Goal: Information Seeking & Learning: Learn about a topic

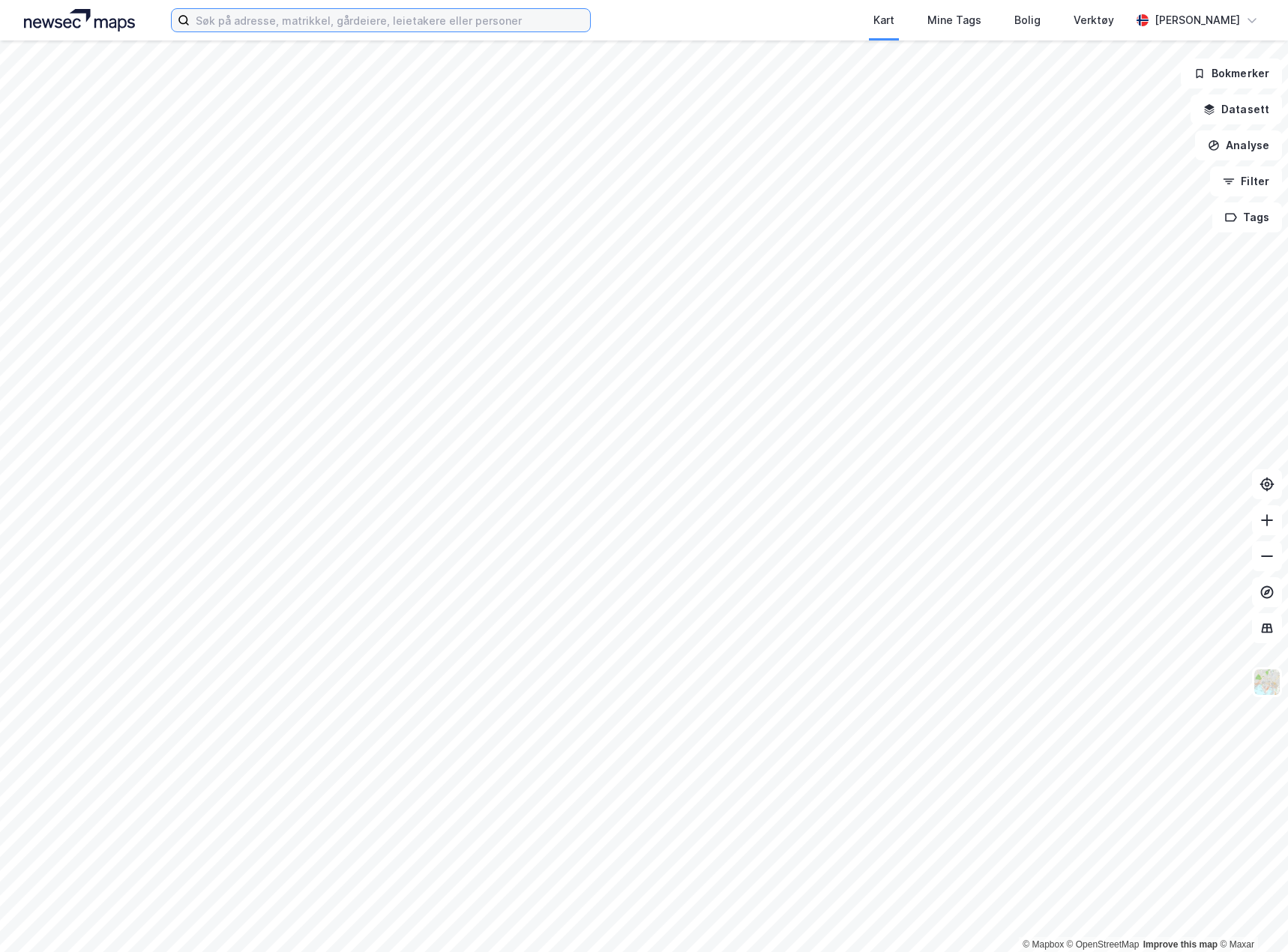
click at [215, 21] on input at bounding box center [389, 20] width 400 height 22
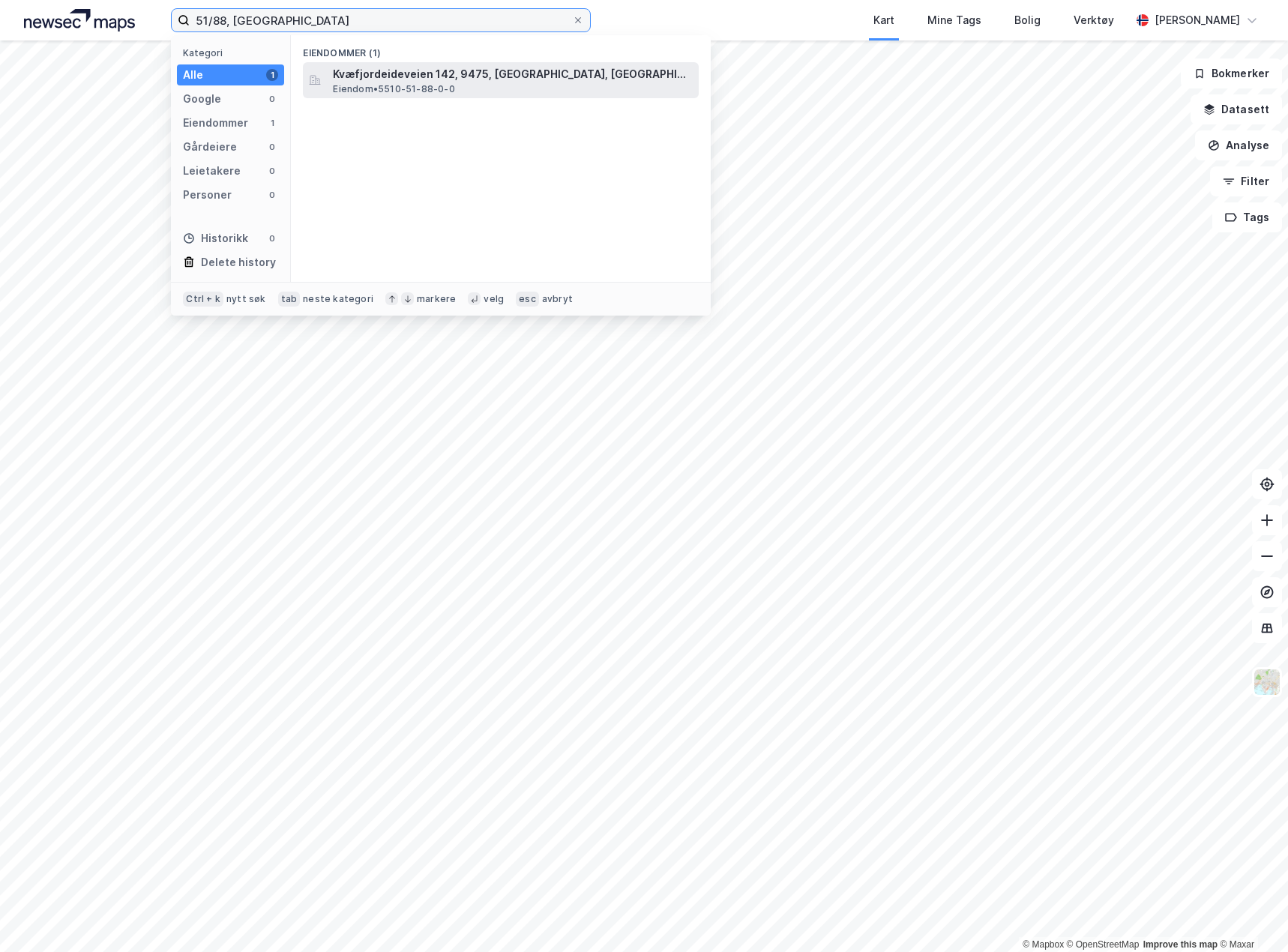
type input "51/88, kvæfjord"
click at [360, 78] on span "Kvæfjordeideveien 142, 9475, BORKENES, KVÆFJORD" at bounding box center [513, 74] width 360 height 18
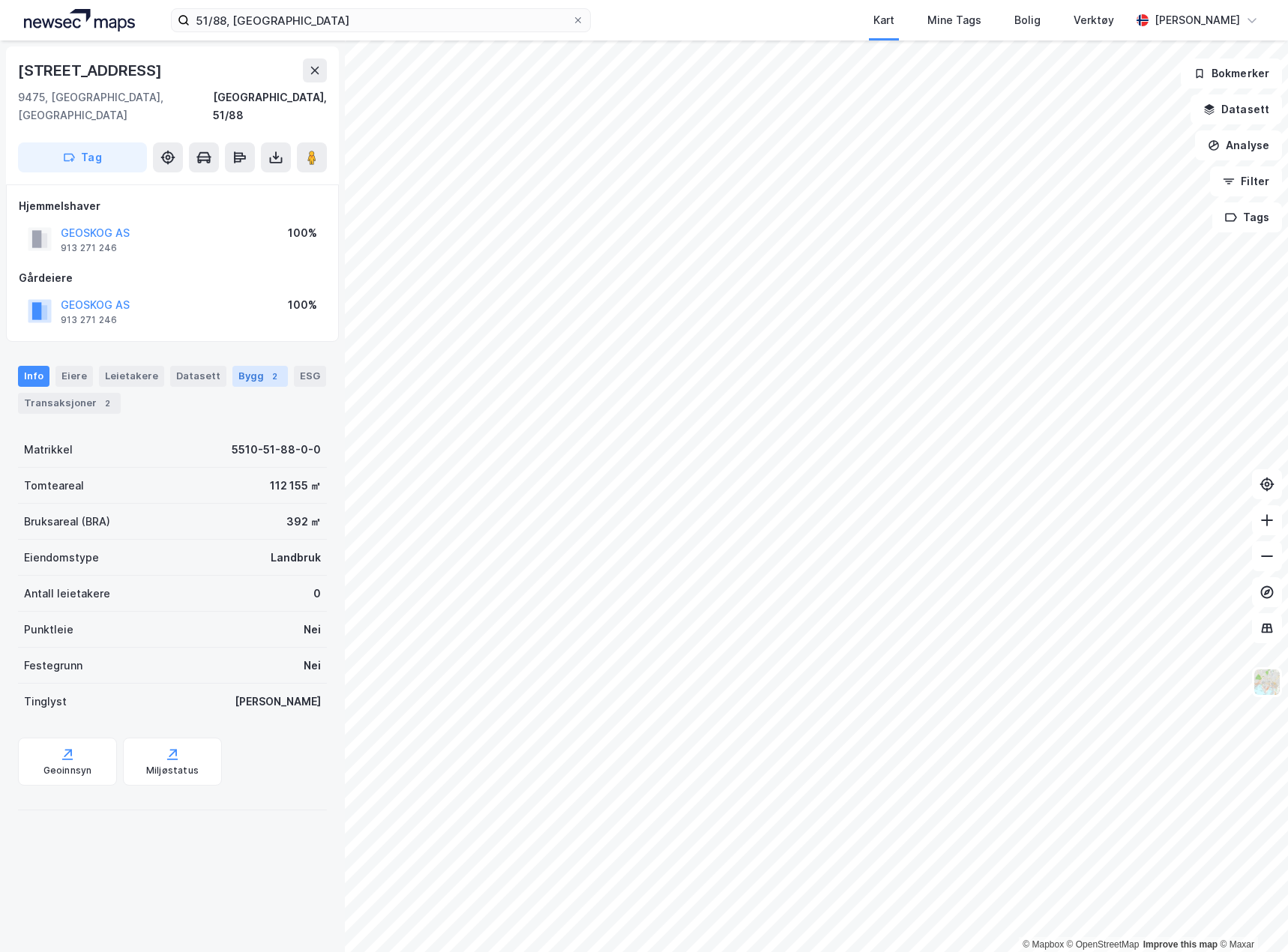
click at [232, 366] on div "Bygg 2" at bounding box center [259, 376] width 55 height 21
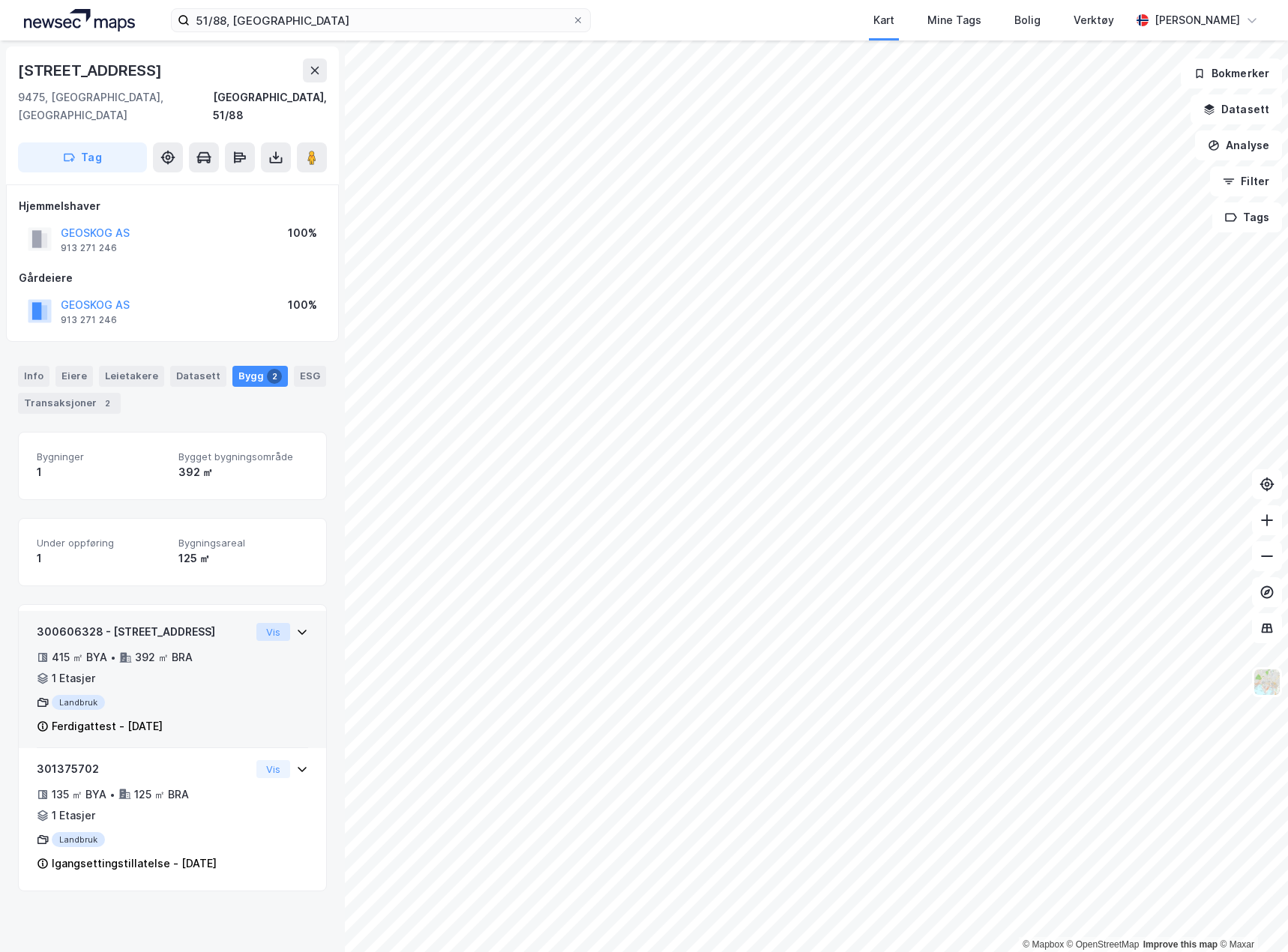
click at [263, 623] on button "Vis" at bounding box center [274, 632] width 34 height 18
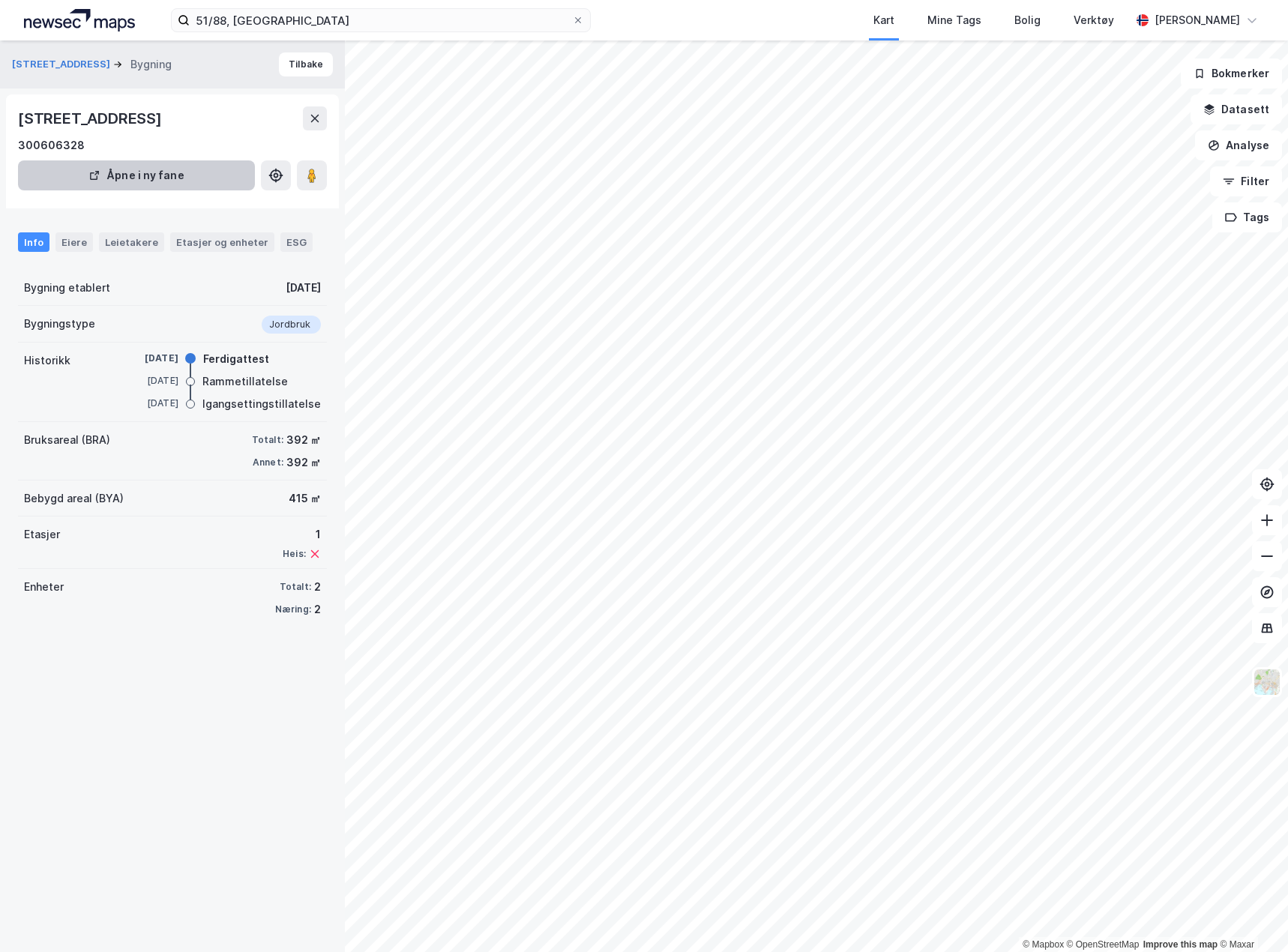
click at [201, 173] on button "Åpne i ny fane" at bounding box center [136, 175] width 237 height 30
click at [92, 62] on button "Kvæfjordeideveien 142" at bounding box center [62, 65] width 101 height 15
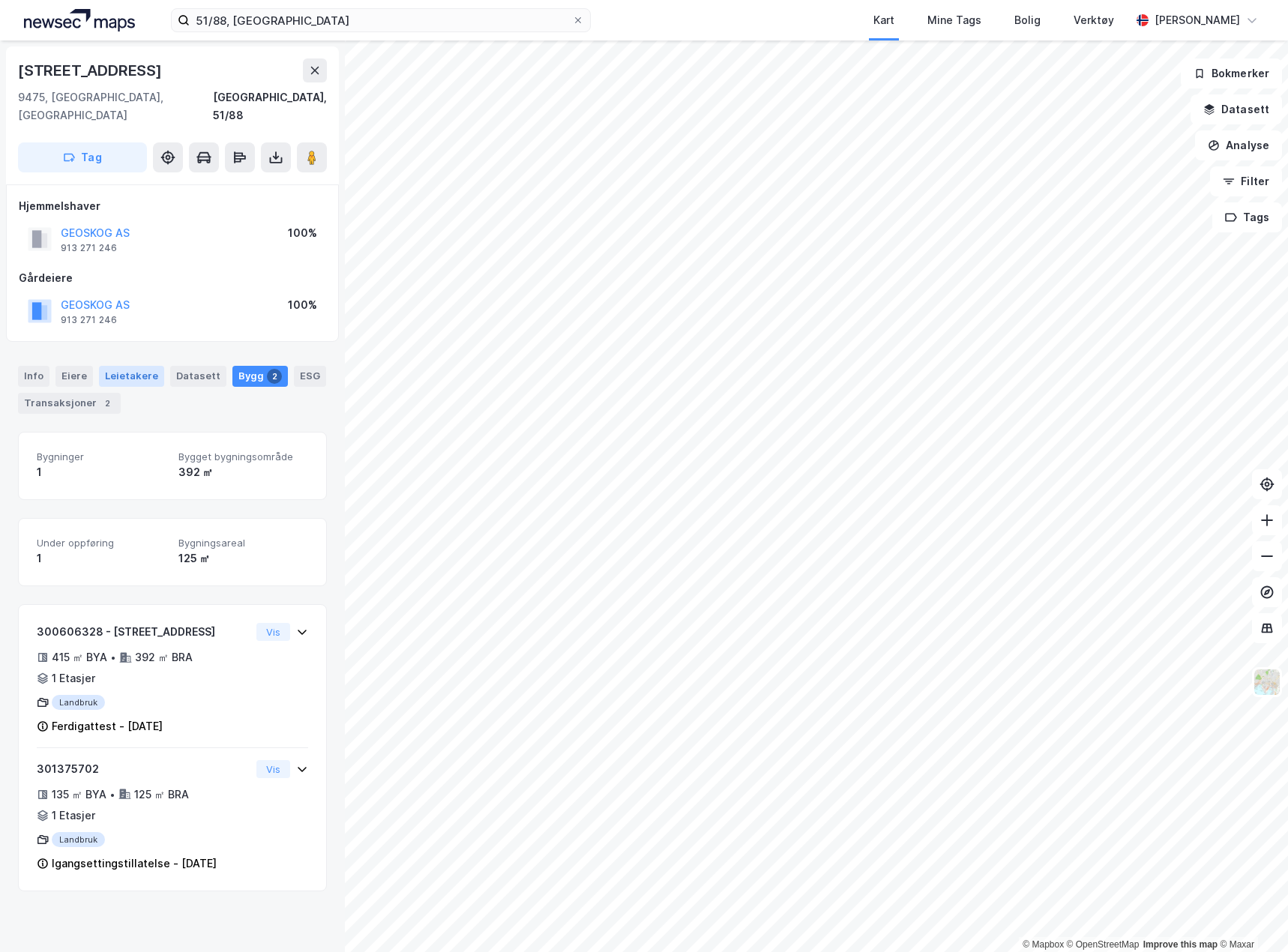
click at [124, 366] on div "Leietakere" at bounding box center [131, 376] width 65 height 21
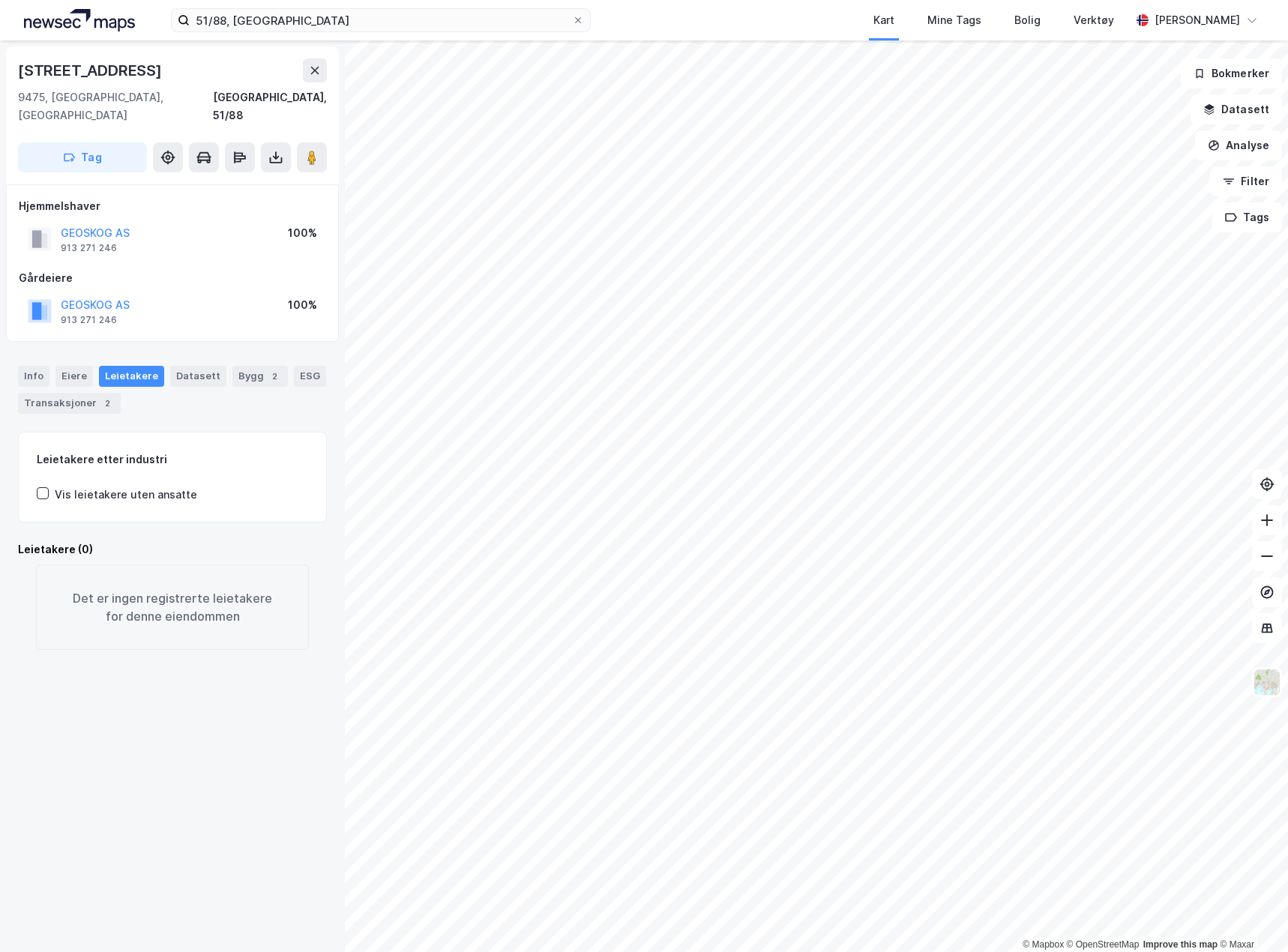
click at [54, 348] on div "Info Eiere Leietakere Datasett Bygg 2 ESG Transaksjoner 2" at bounding box center [173, 383] width 345 height 72
click at [66, 366] on div "Eiere" at bounding box center [74, 376] width 37 height 21
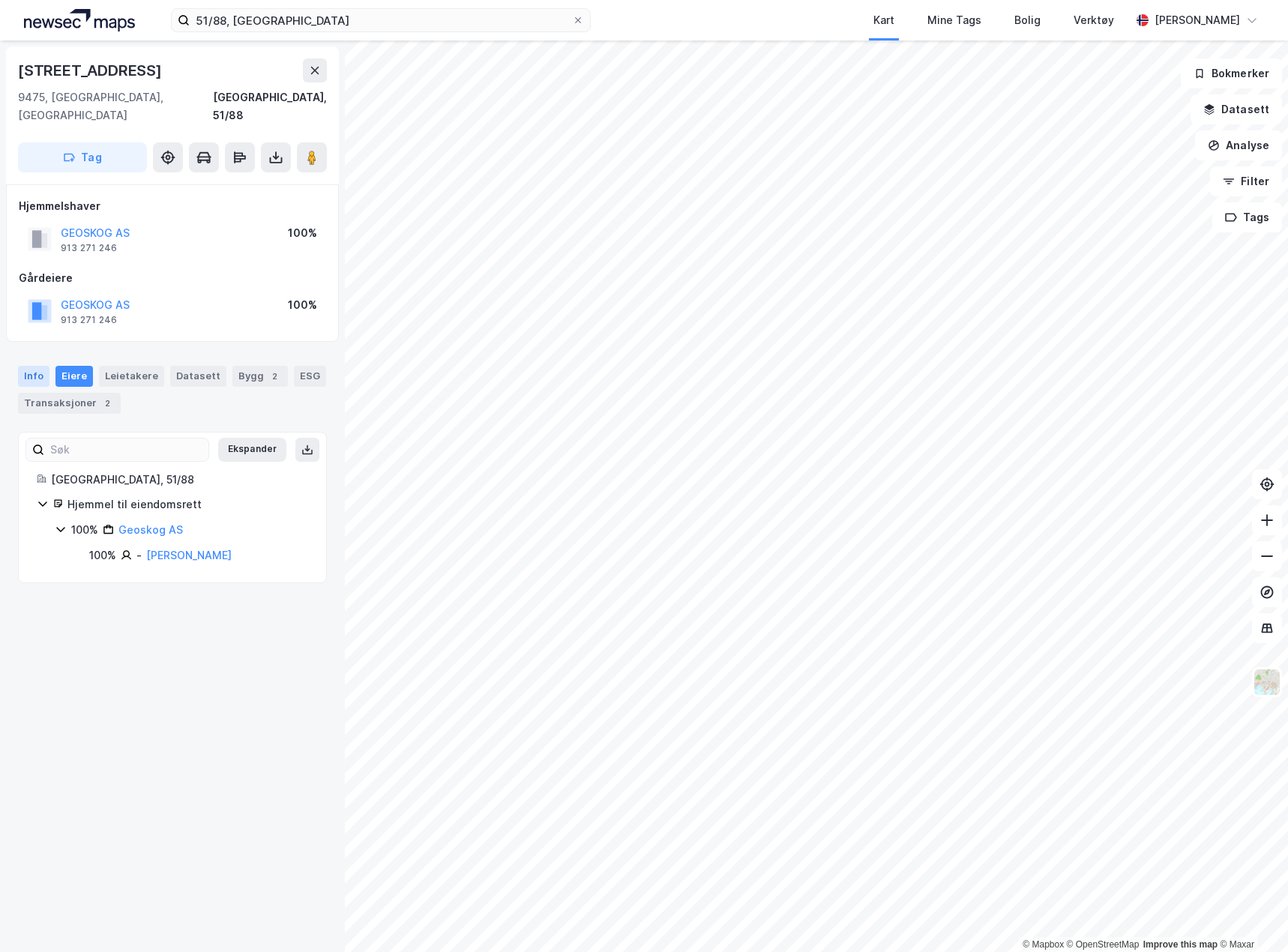
click at [32, 366] on div "Info" at bounding box center [33, 376] width 31 height 21
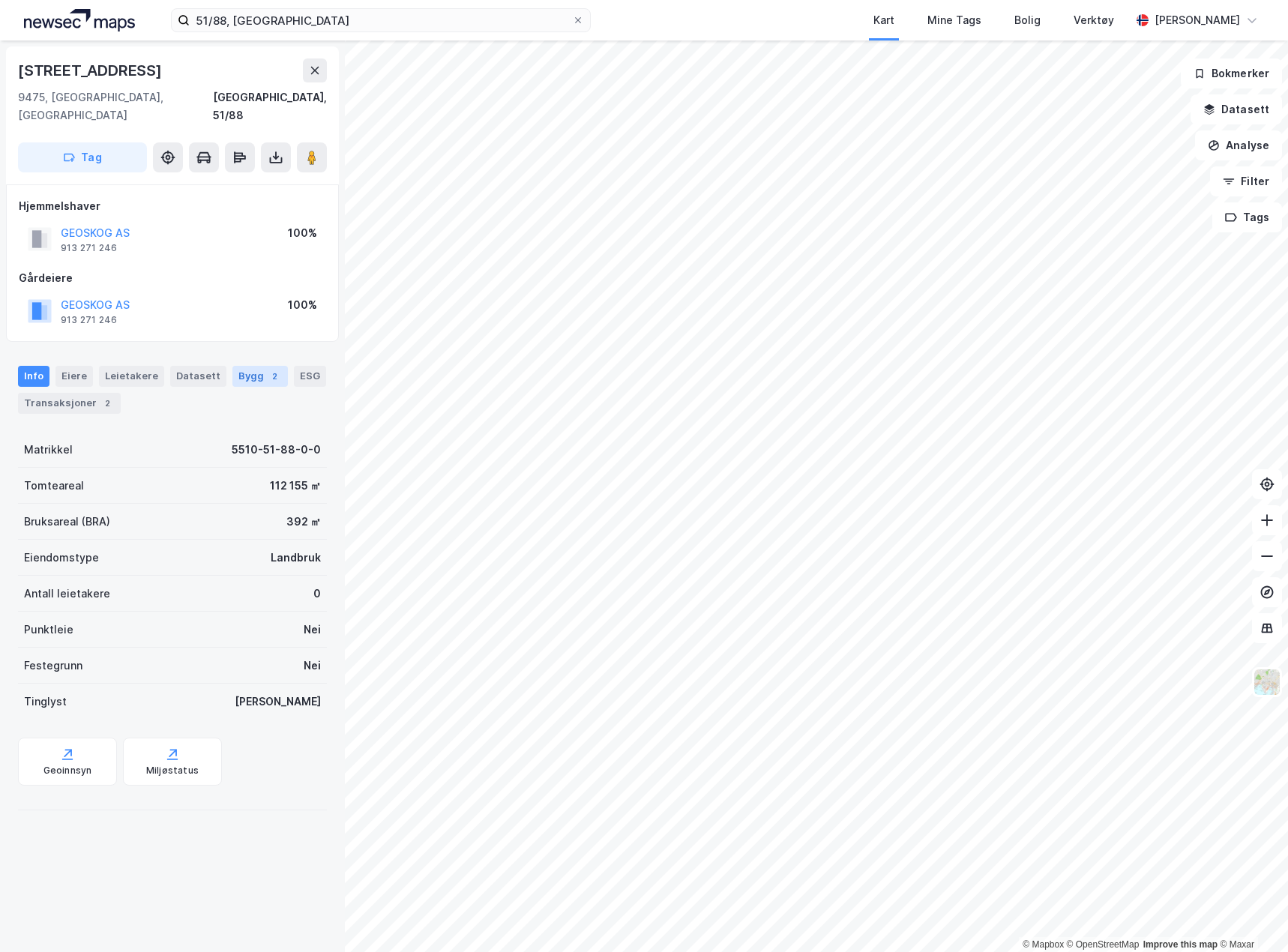
click at [239, 366] on div "Bygg 2" at bounding box center [259, 376] width 55 height 21
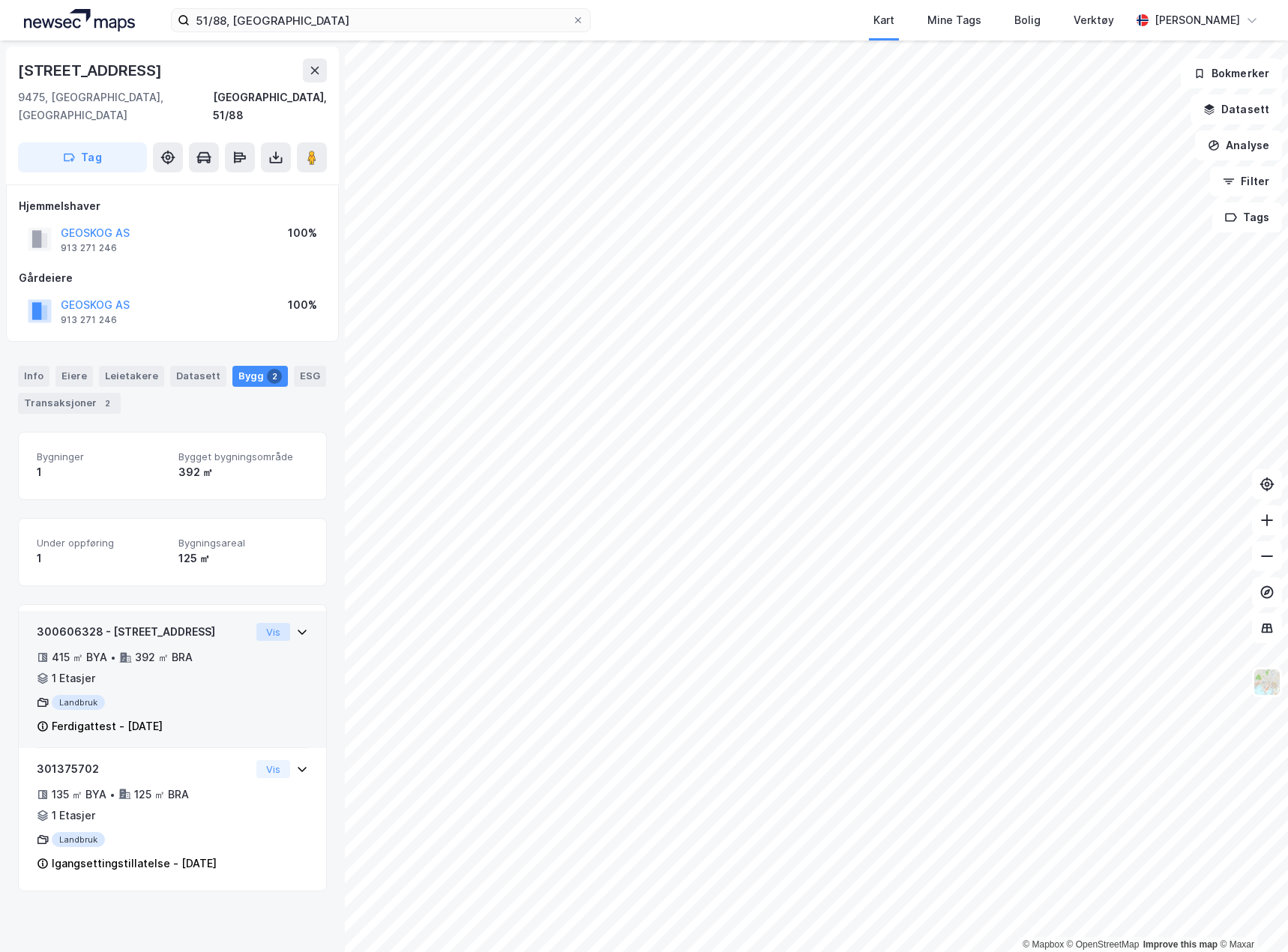
click at [259, 623] on button "Vis" at bounding box center [274, 632] width 34 height 18
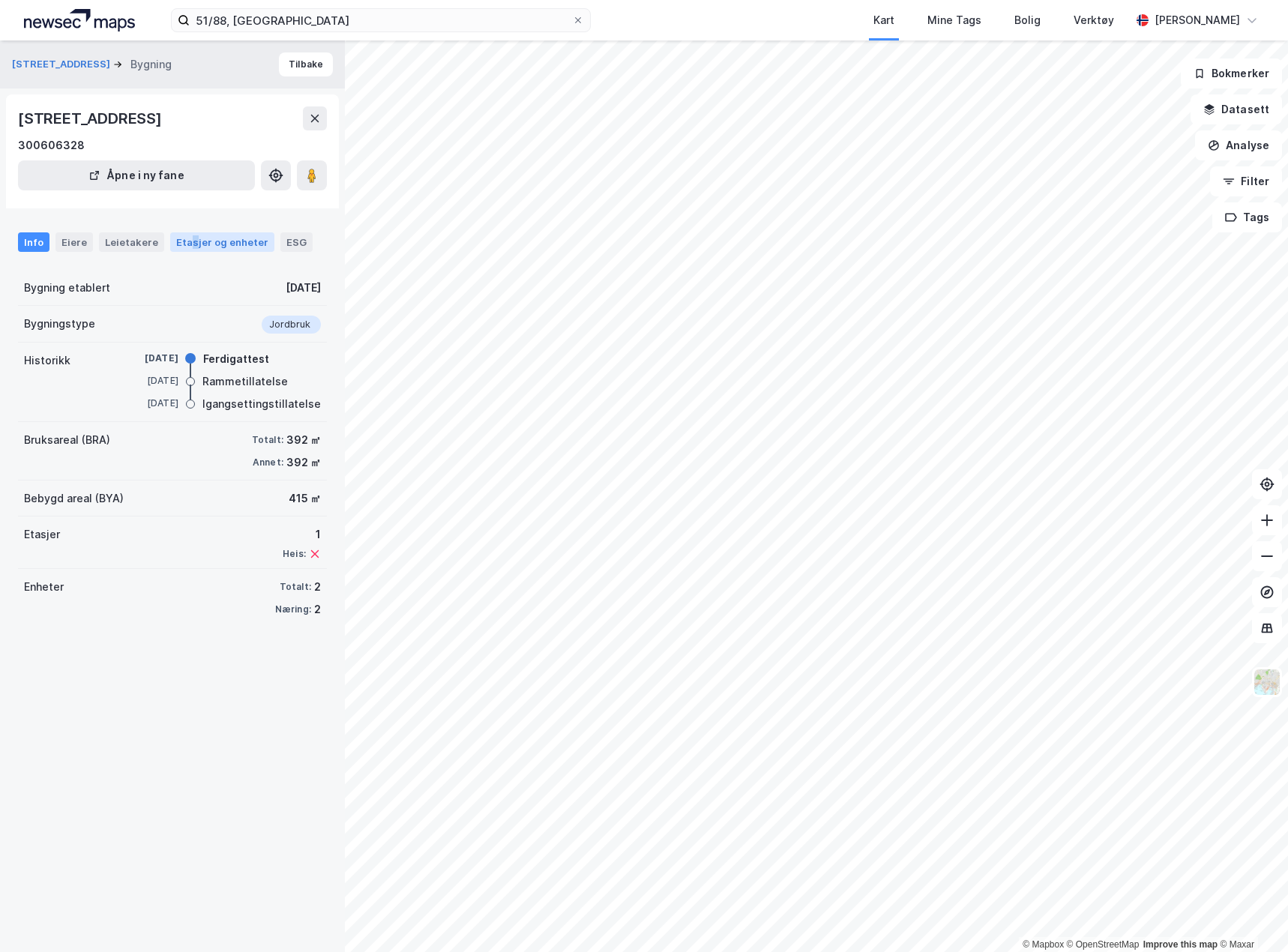
click at [187, 241] on div "Etasjer og enheter" at bounding box center [222, 241] width 105 height 20
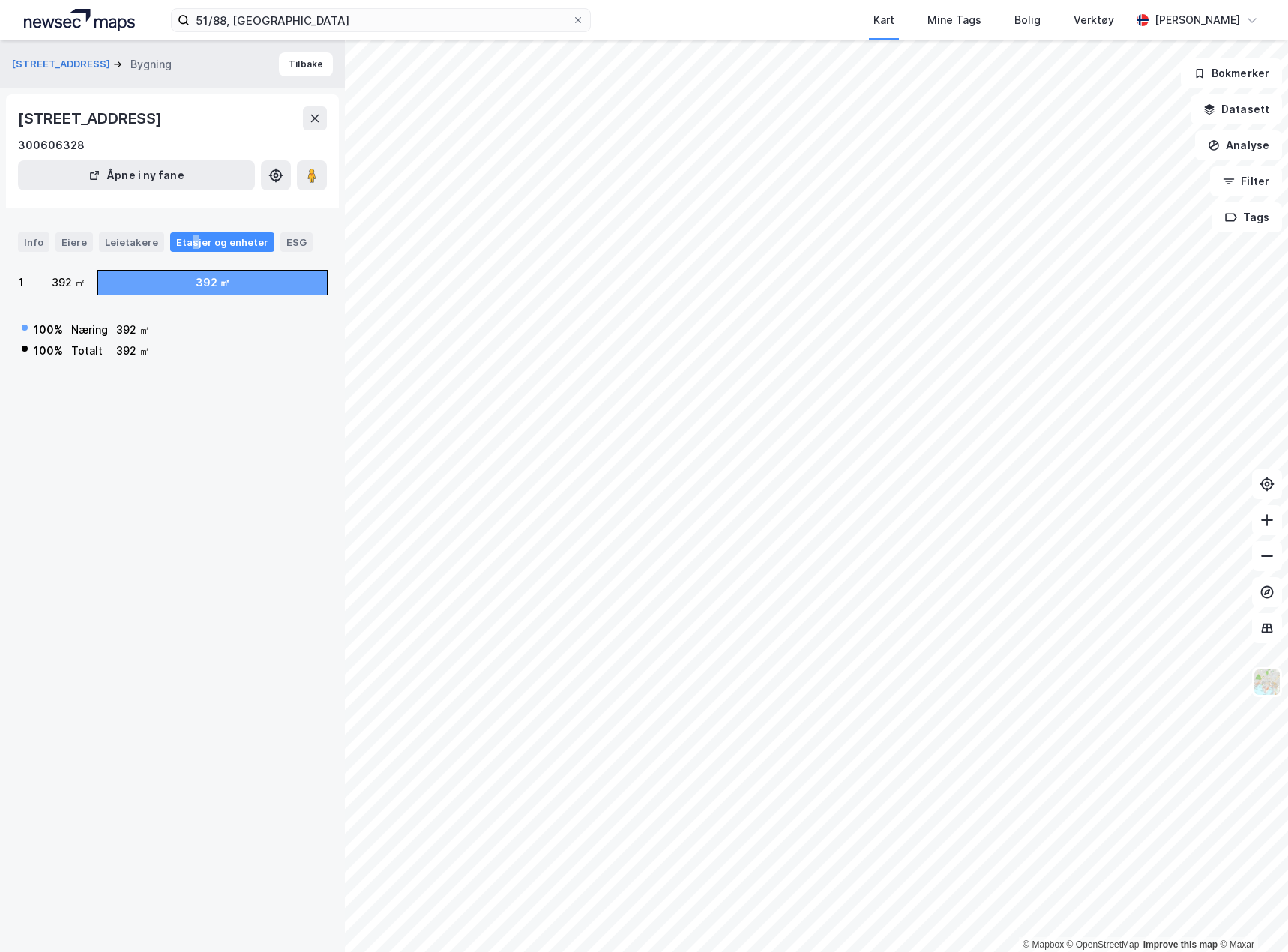
click at [189, 244] on div "Etasjer og enheter" at bounding box center [222, 242] width 92 height 14
click at [270, 54] on div "Kvæfjordeideveien 142 Bygning Tilbake" at bounding box center [173, 65] width 345 height 48
click at [279, 60] on button "Tilbake" at bounding box center [305, 65] width 54 height 24
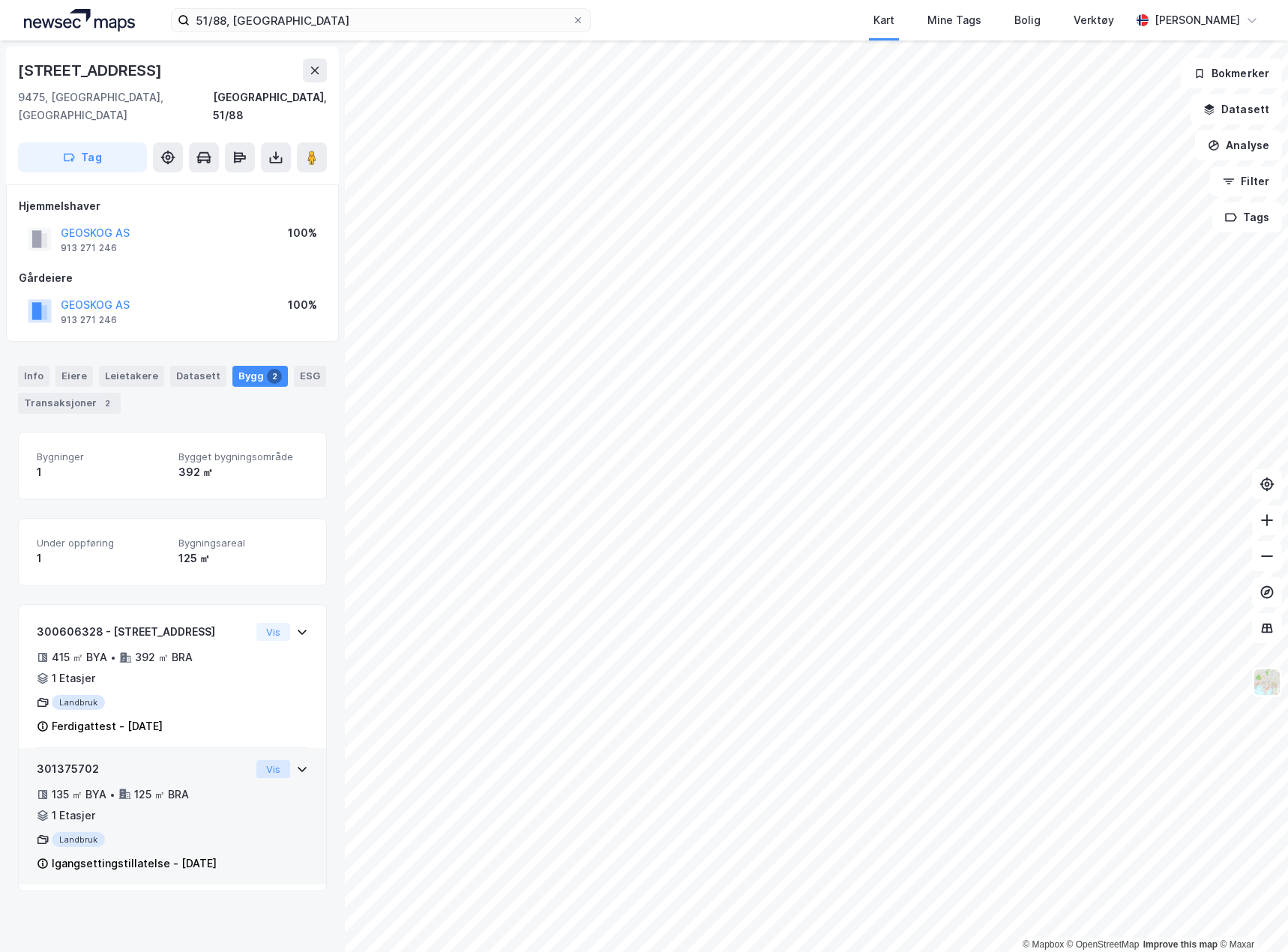
click at [274, 760] on button "Vis" at bounding box center [274, 768] width 34 height 18
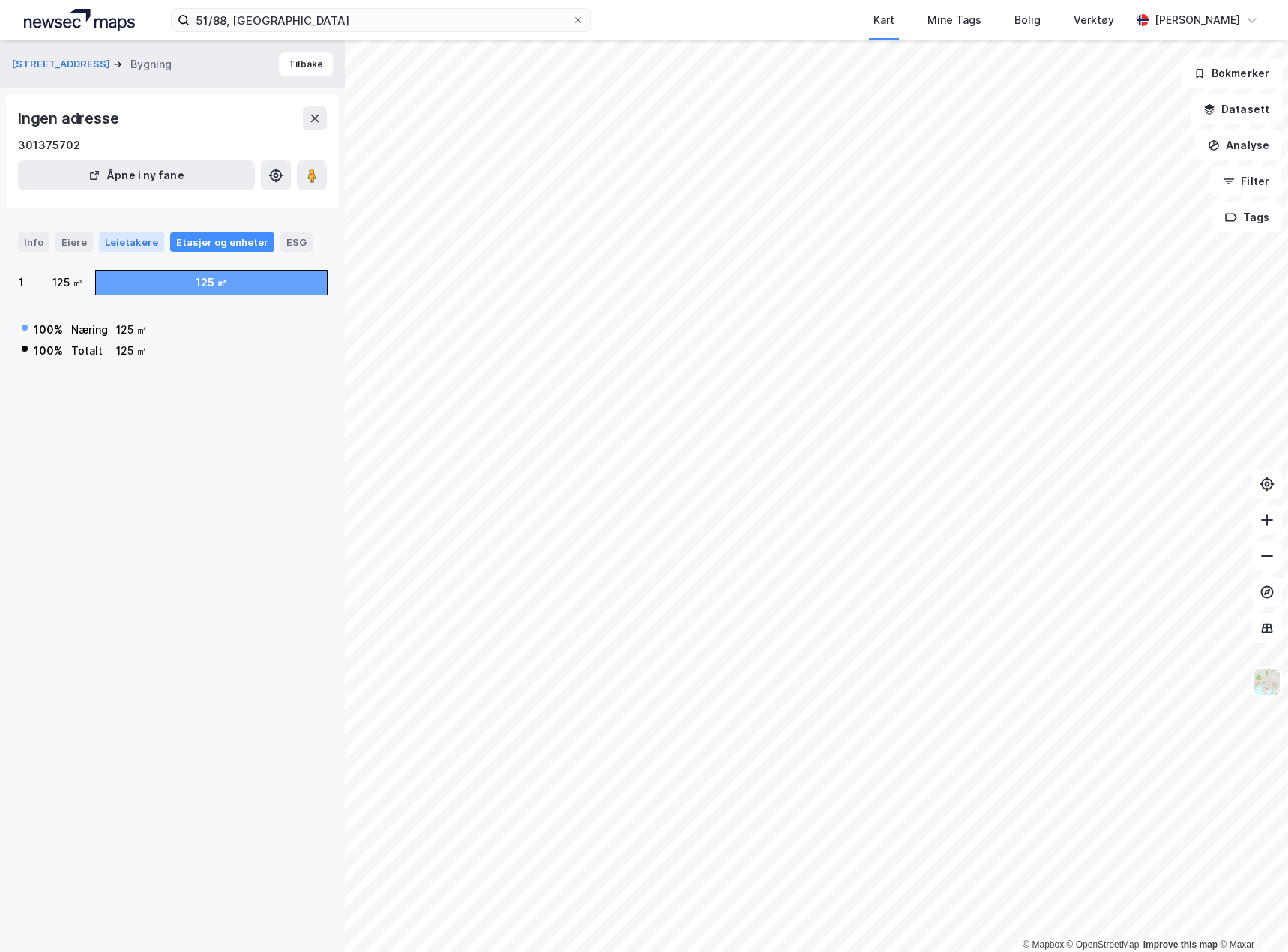
click at [124, 238] on div "Leietakere" at bounding box center [131, 241] width 65 height 20
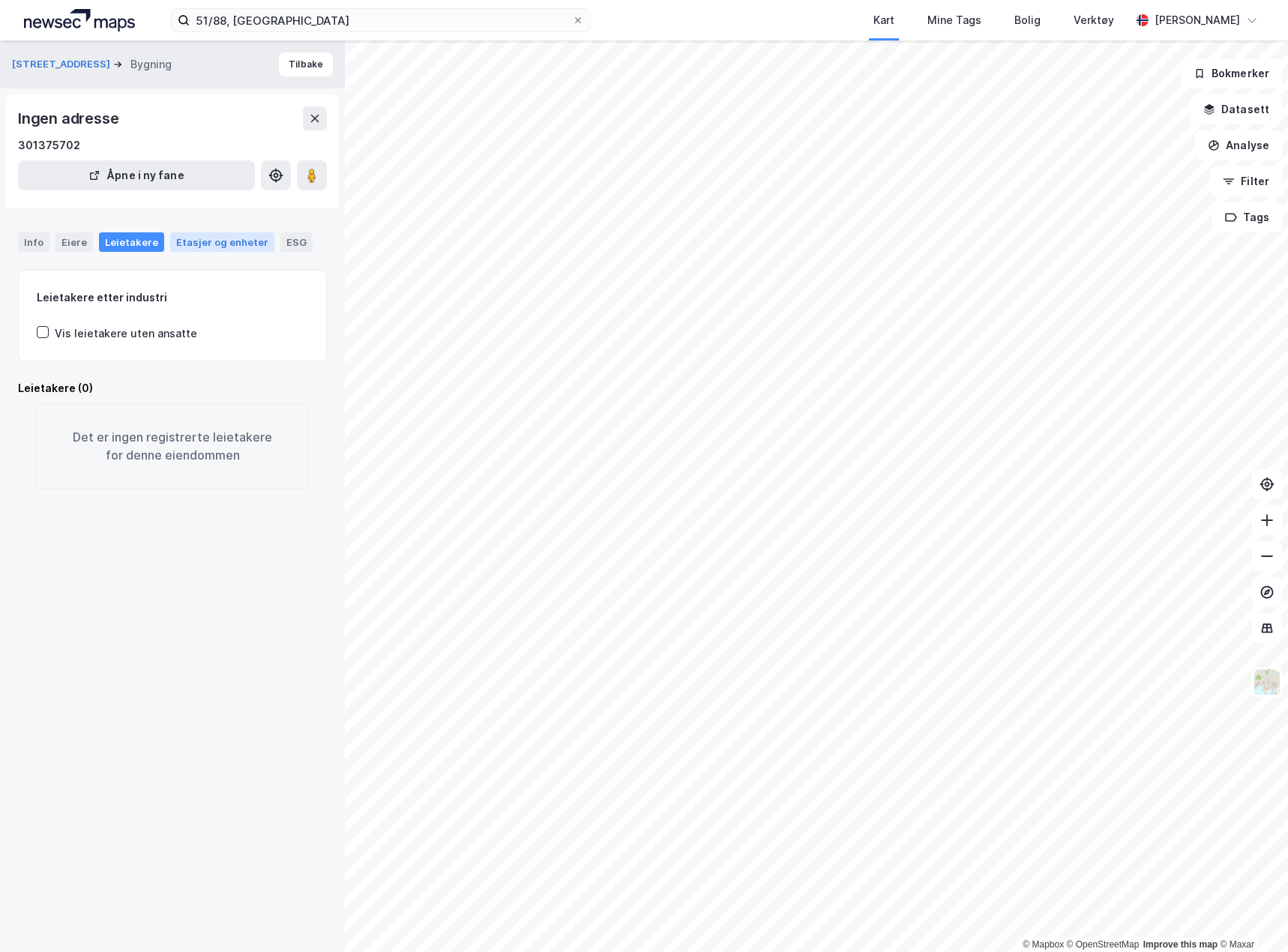
click at [181, 235] on div "Etasjer og enheter" at bounding box center [222, 242] width 92 height 14
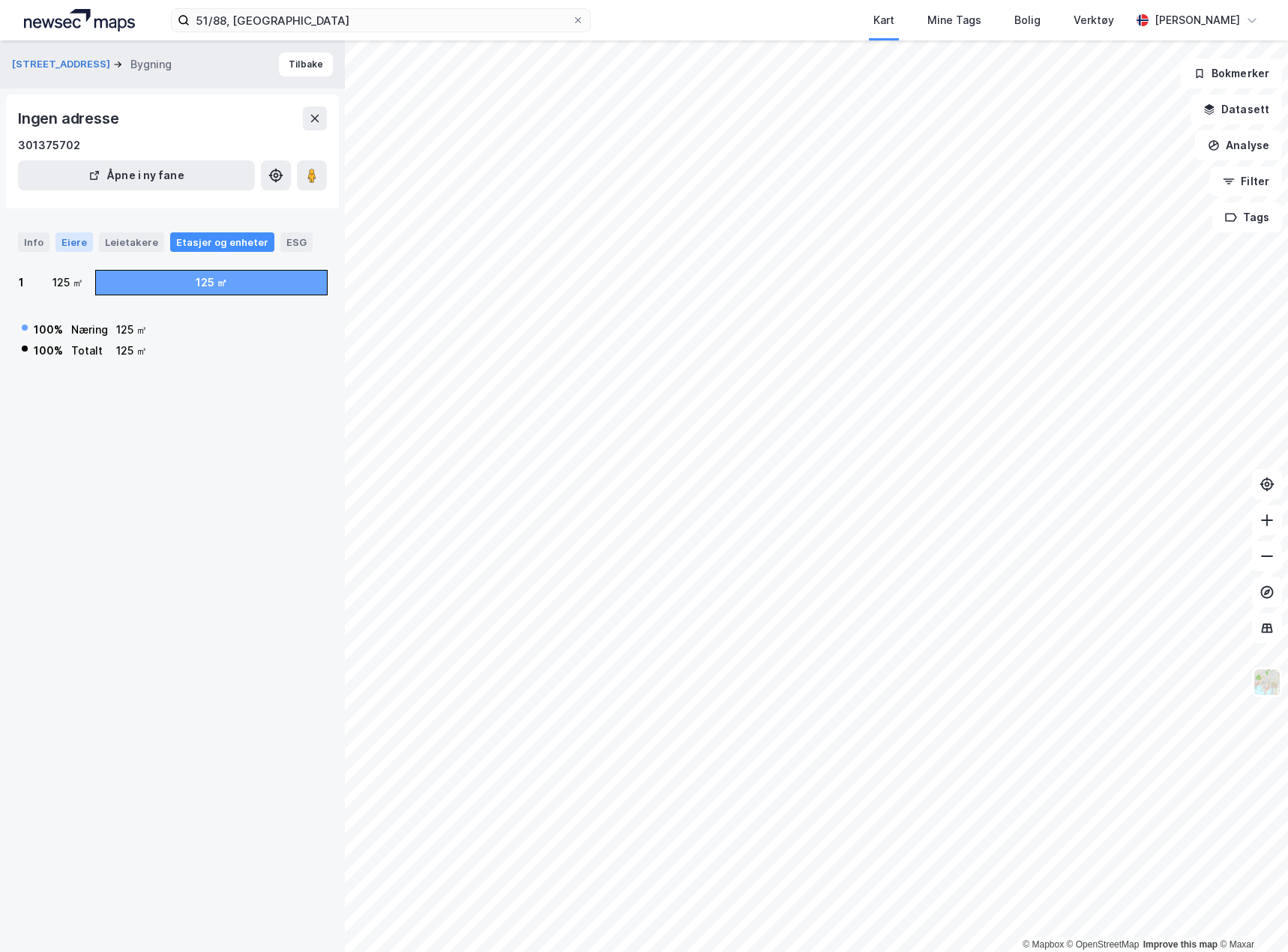
click at [59, 245] on div "Eiere" at bounding box center [74, 241] width 37 height 20
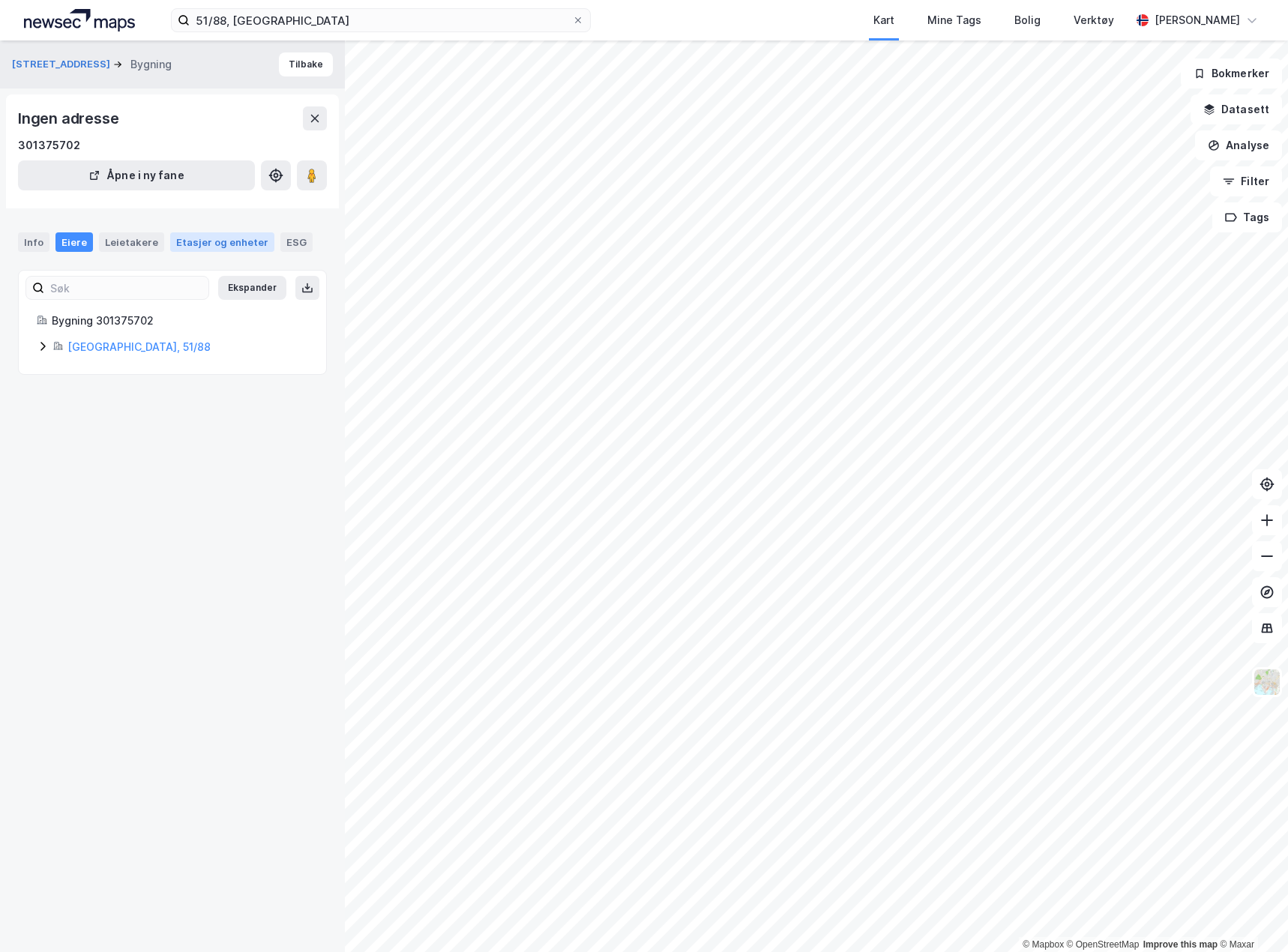
click at [213, 238] on div "Etasjer og enheter" at bounding box center [222, 242] width 92 height 14
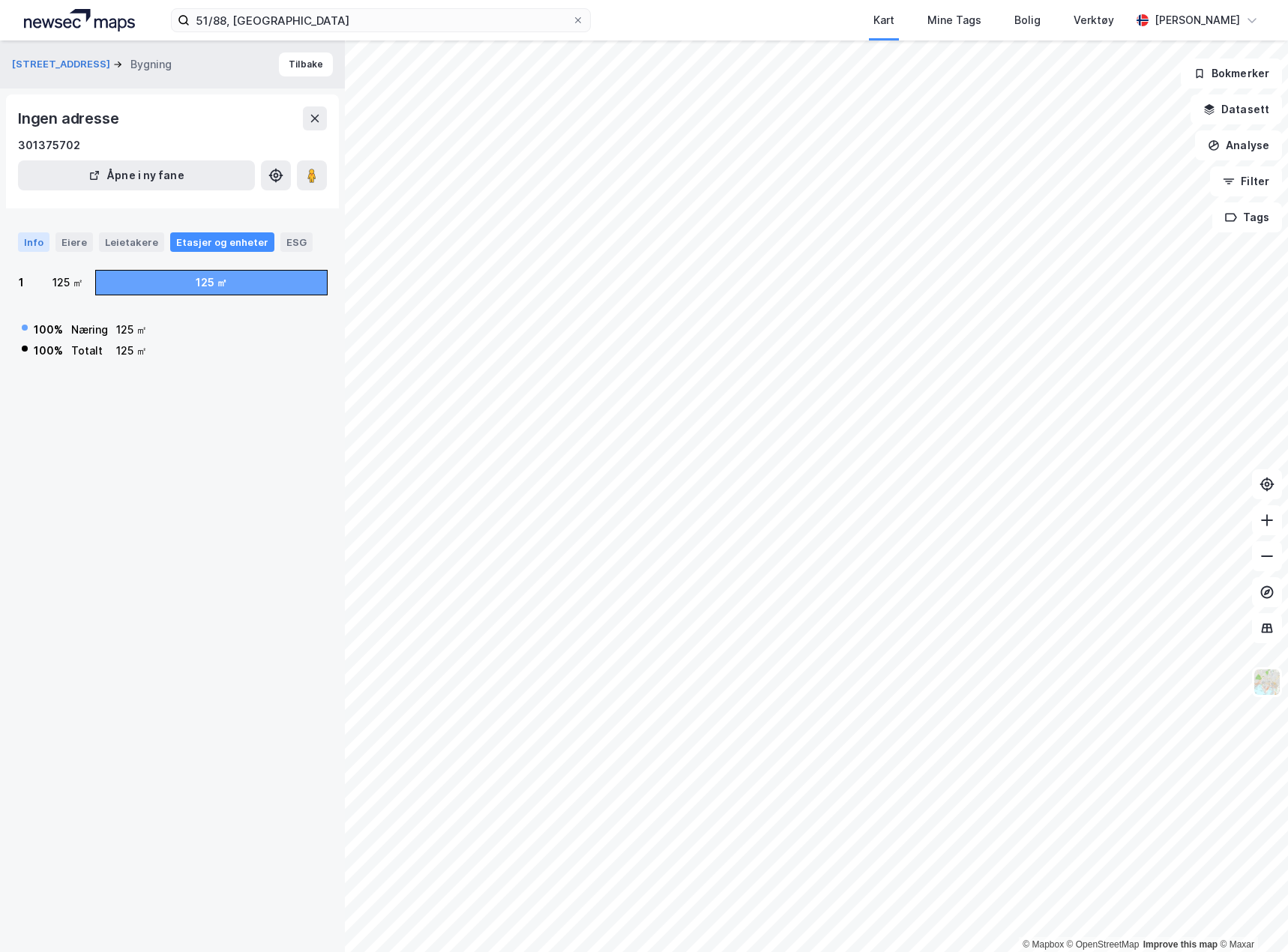
click at [28, 239] on div "Info" at bounding box center [33, 241] width 31 height 20
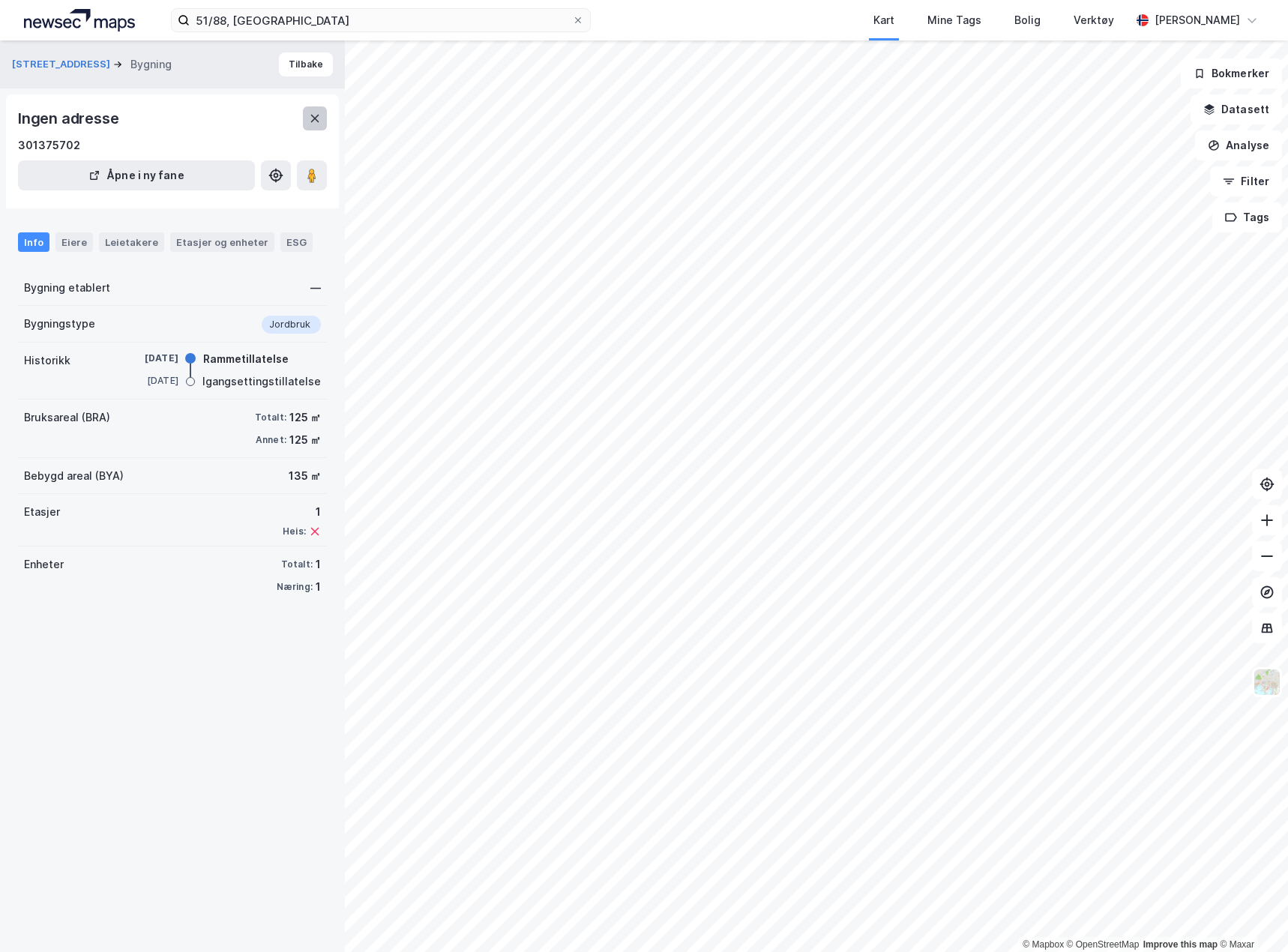
click at [312, 113] on icon at bounding box center [315, 118] width 12 height 12
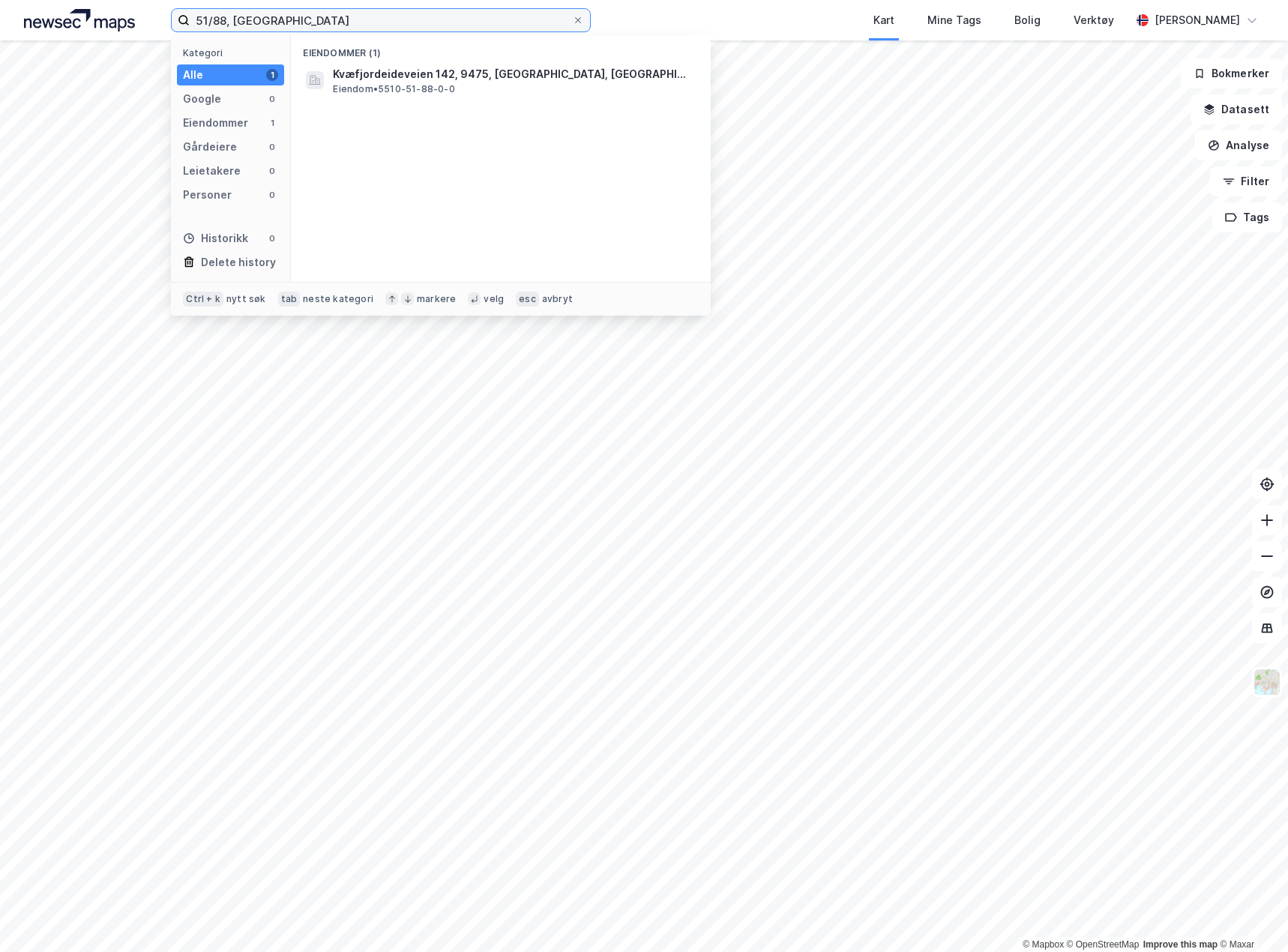
click at [365, 26] on input "51/88, kvæfjord" at bounding box center [381, 20] width 383 height 22
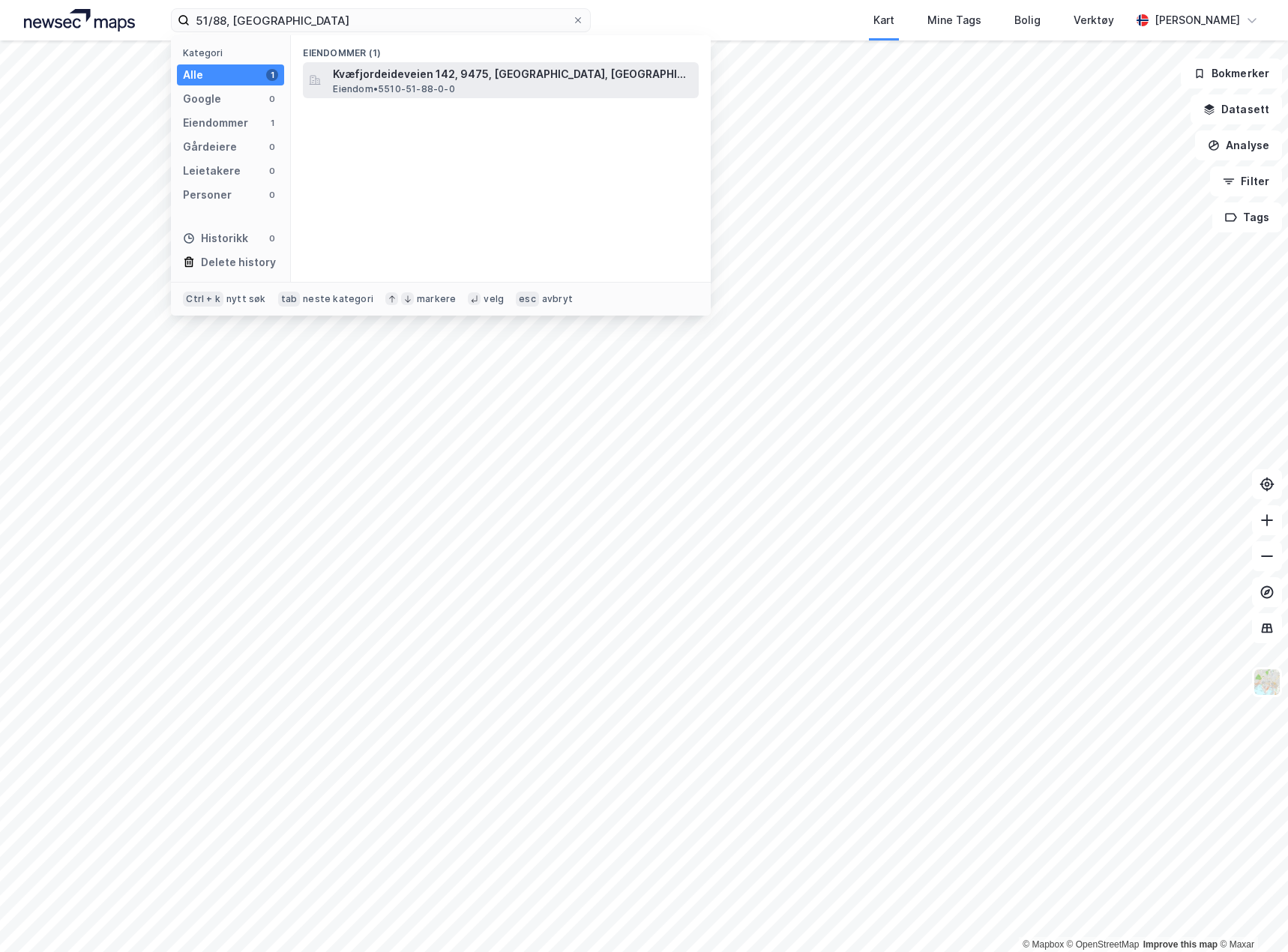
click at [413, 84] on span "Eiendom • 5510-51-88-0-0" at bounding box center [394, 89] width 122 height 12
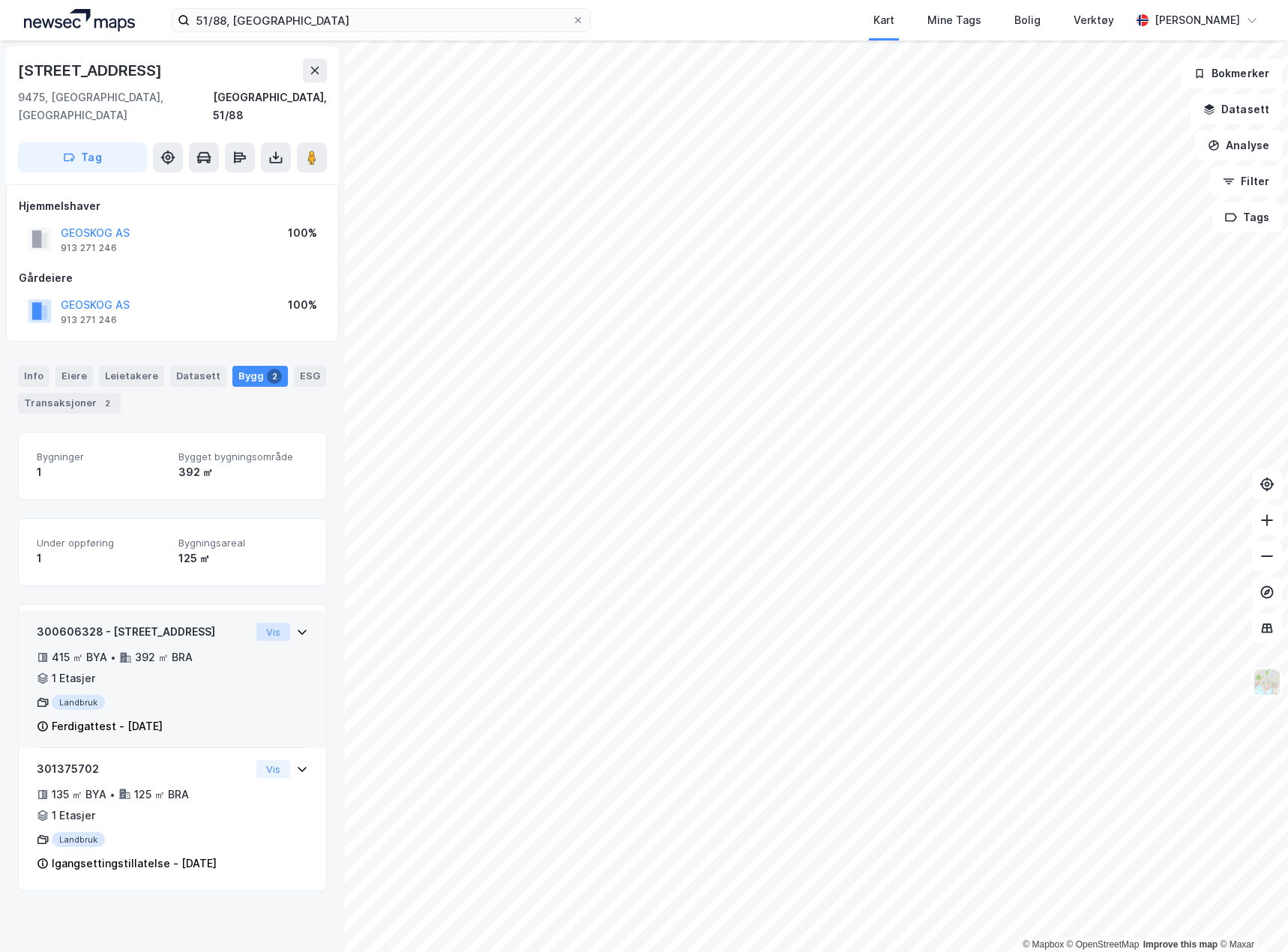
click at [268, 623] on button "Vis" at bounding box center [274, 632] width 34 height 18
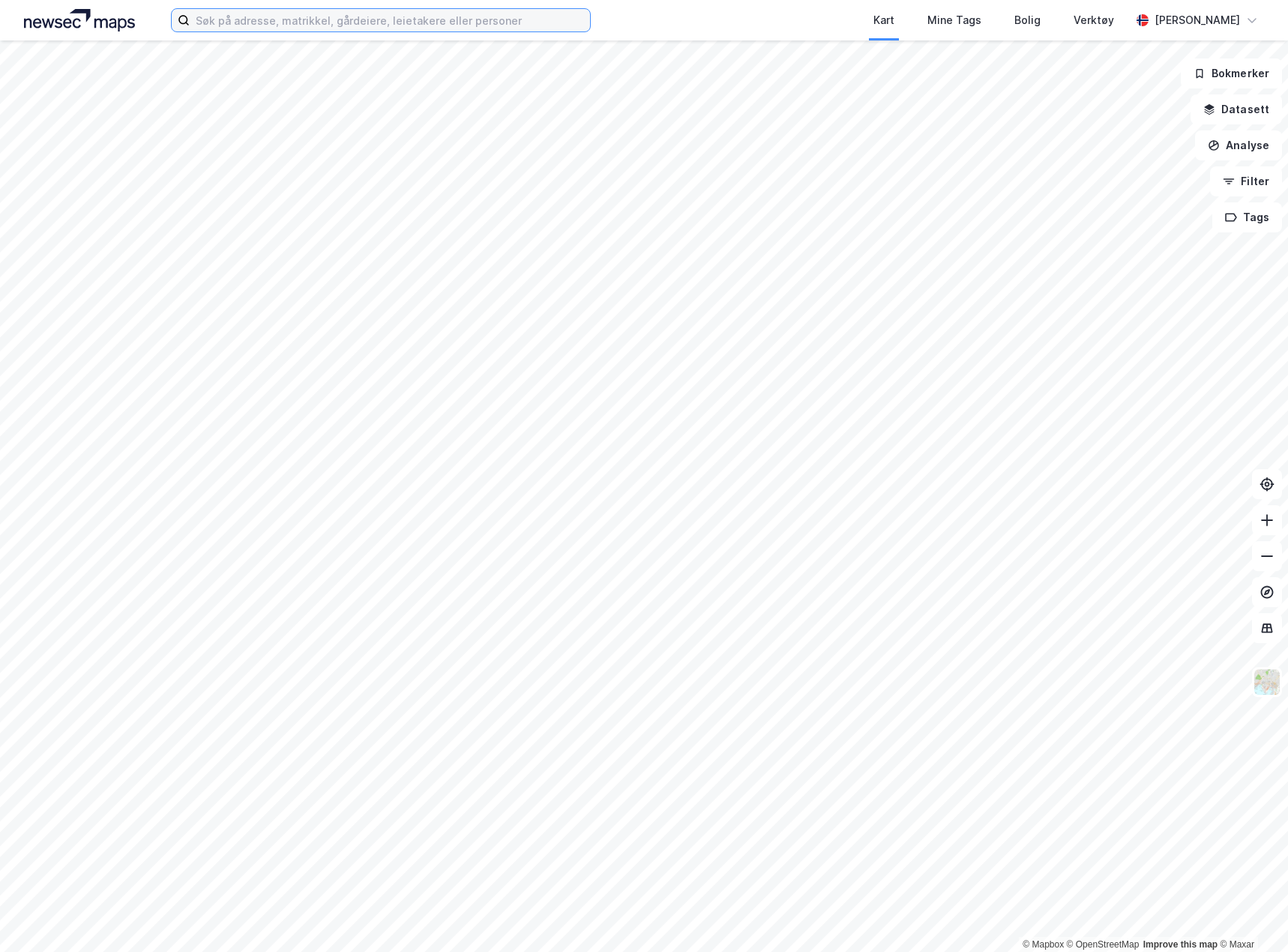
click at [278, 10] on input at bounding box center [389, 20] width 400 height 22
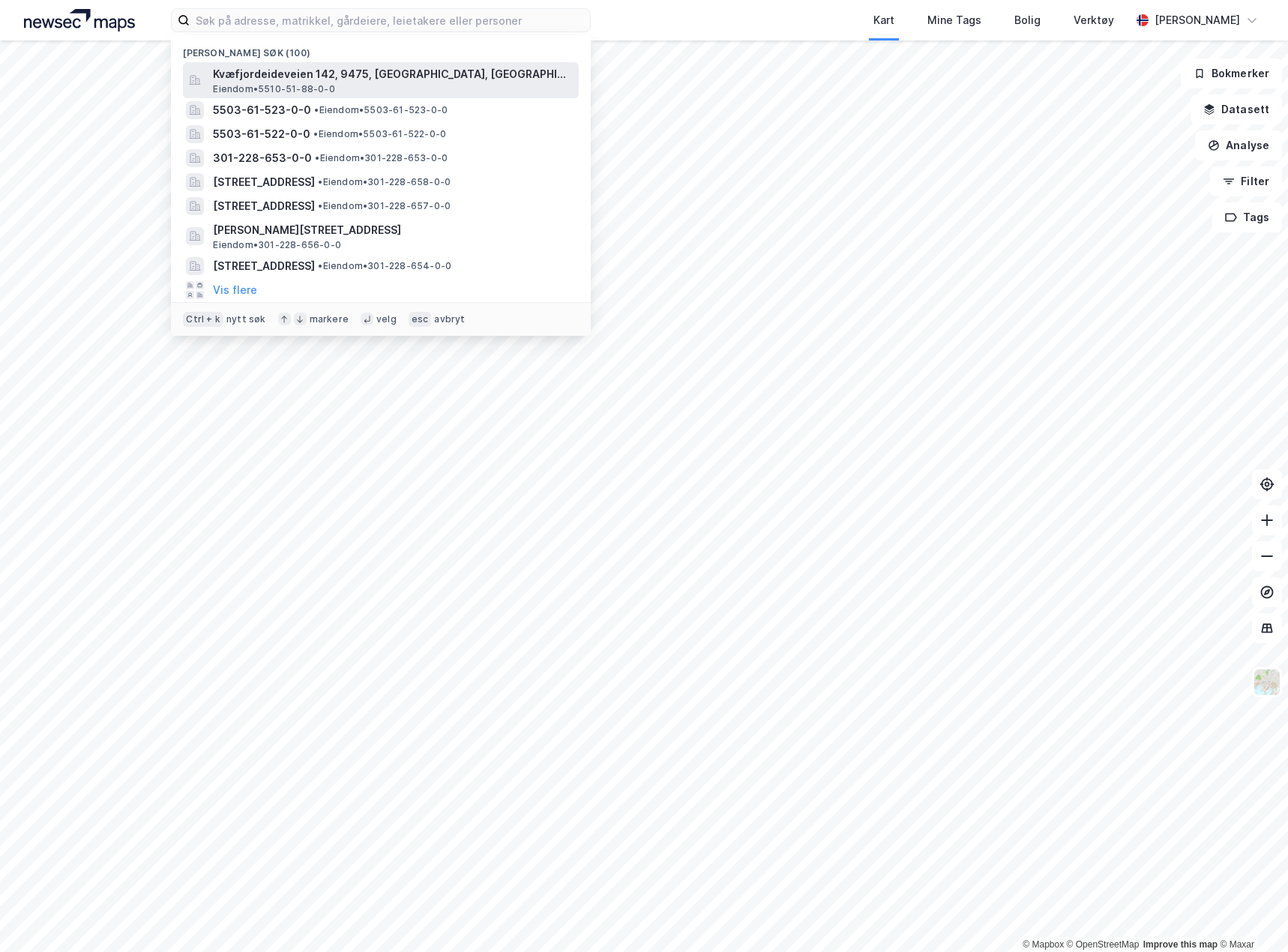
click at [278, 71] on span "Kvæfjordeideveien 142, 9475, BORKENES, KVÆFJORD" at bounding box center [392, 74] width 360 height 18
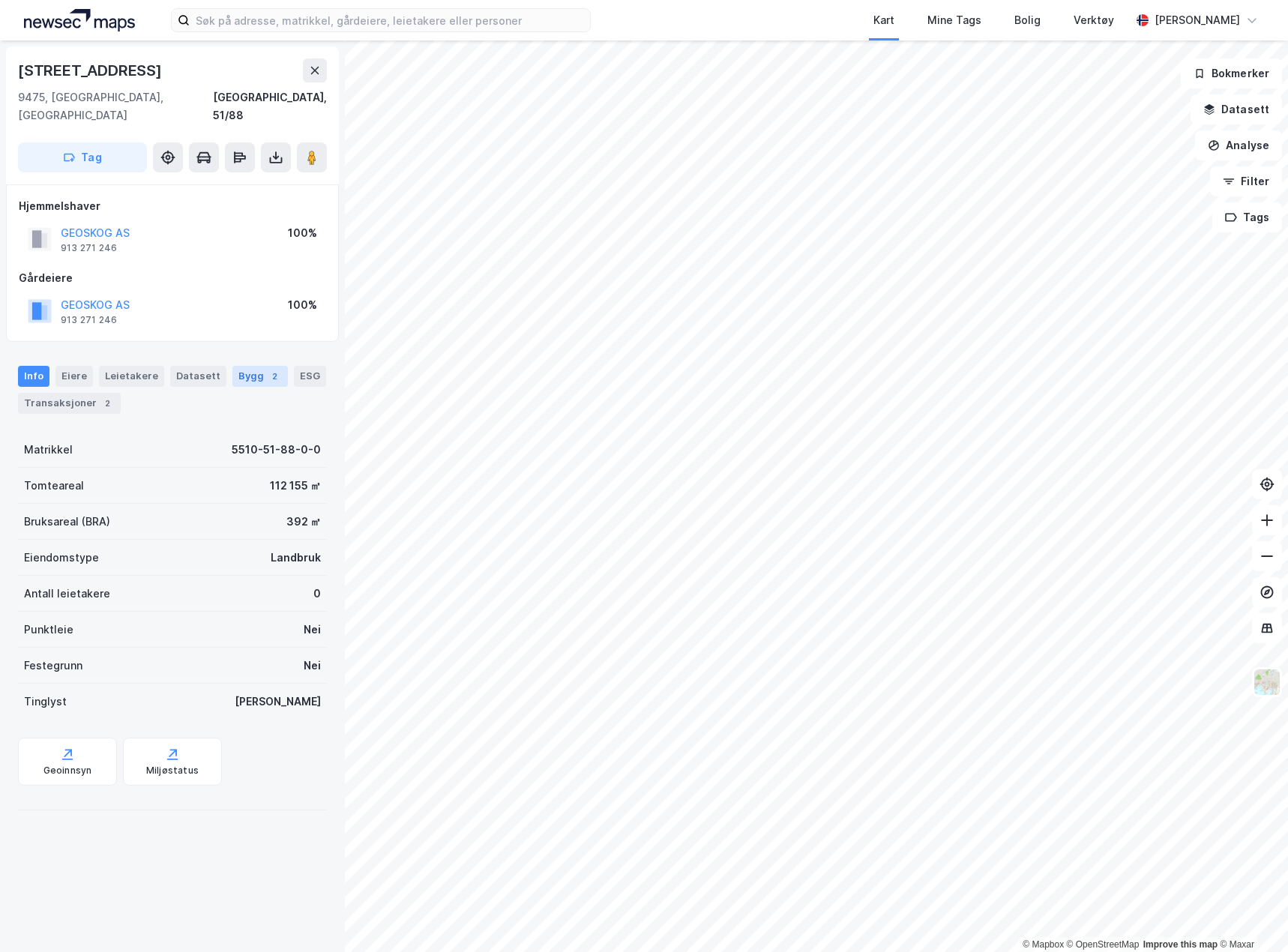
click at [237, 366] on div "Bygg 2" at bounding box center [259, 376] width 55 height 21
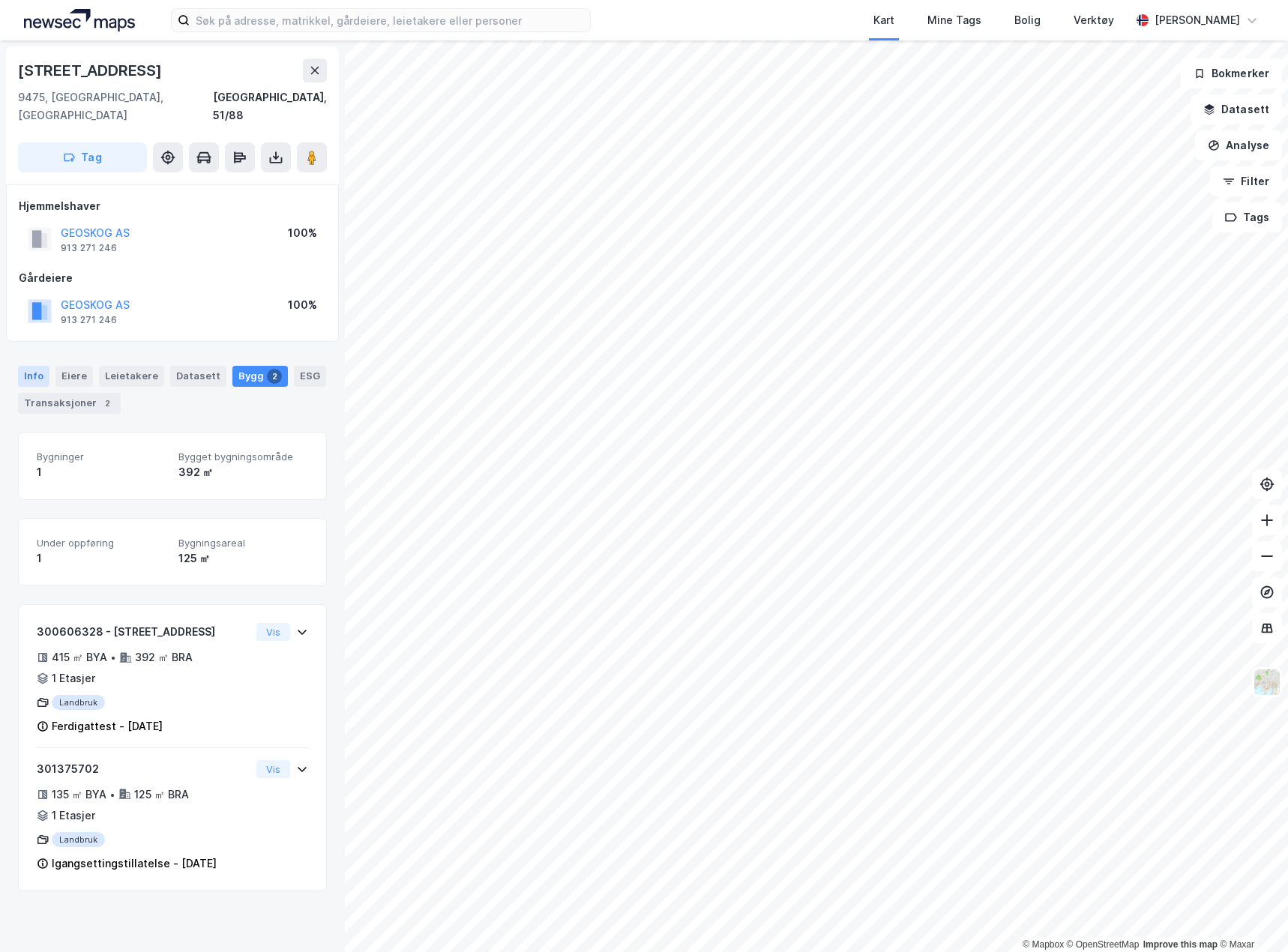
click at [31, 366] on div "Info" at bounding box center [33, 376] width 31 height 21
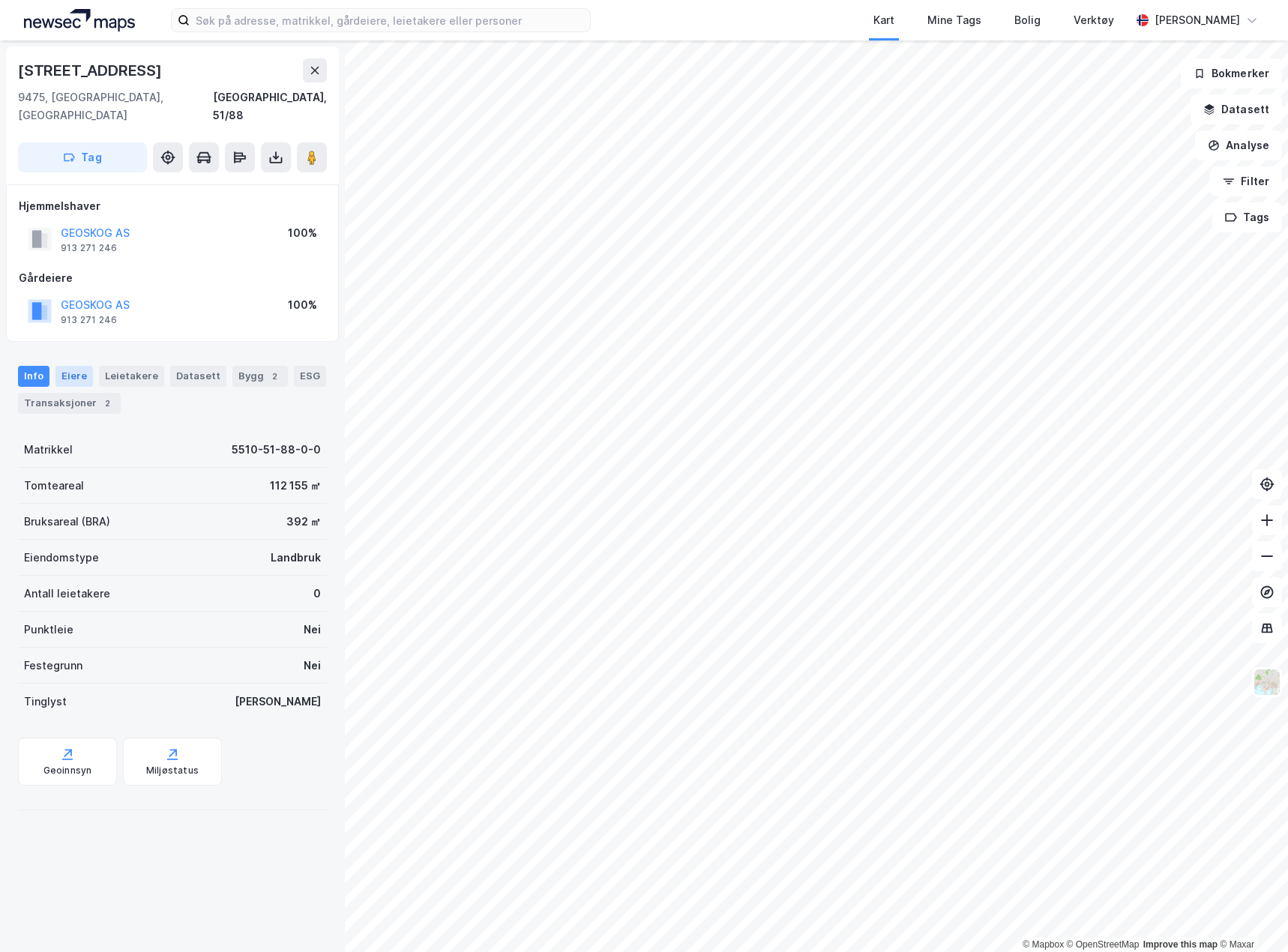
click at [65, 366] on div "Eiere" at bounding box center [74, 376] width 37 height 21
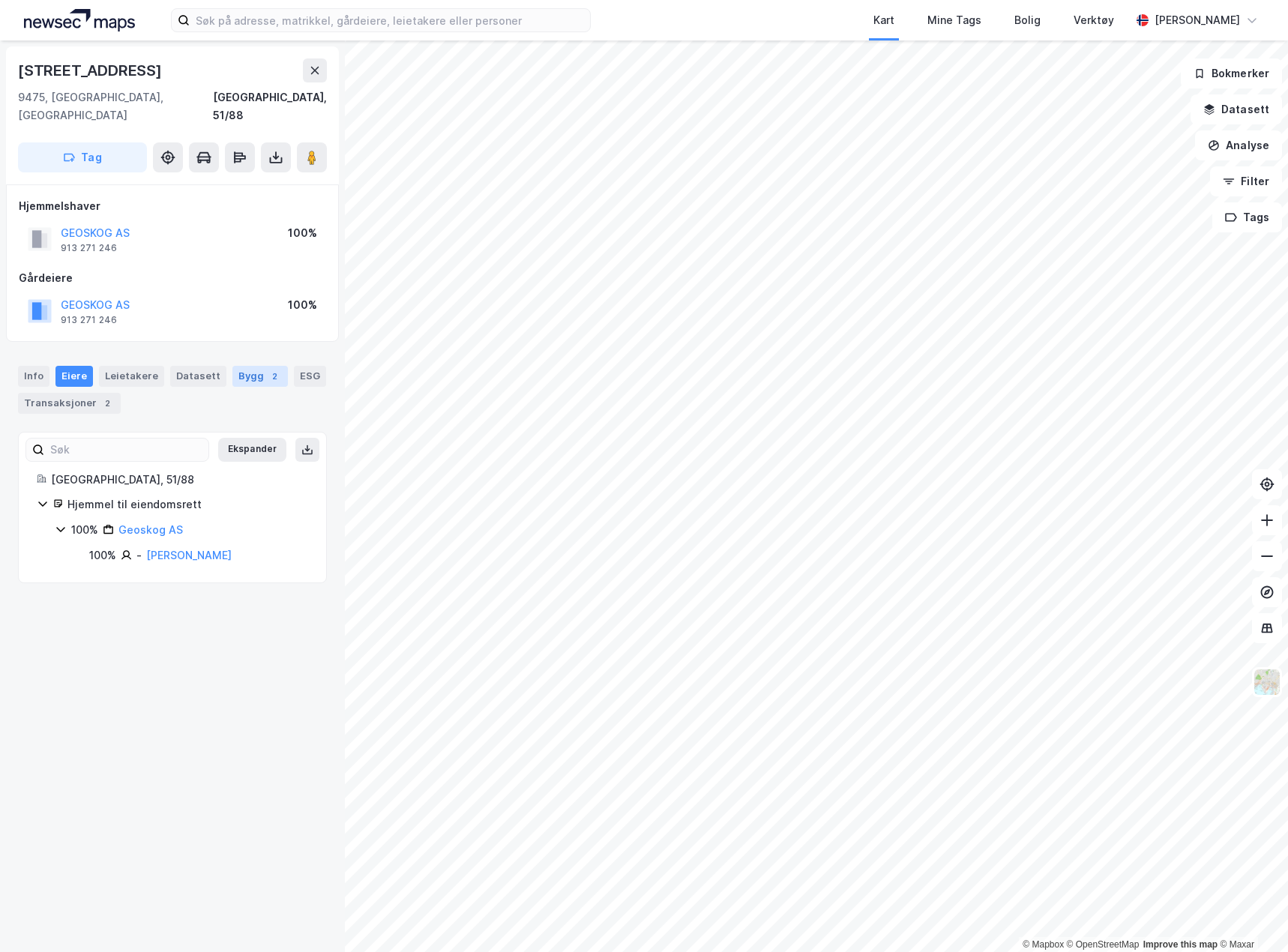
click at [250, 366] on div "Bygg 2" at bounding box center [259, 376] width 55 height 21
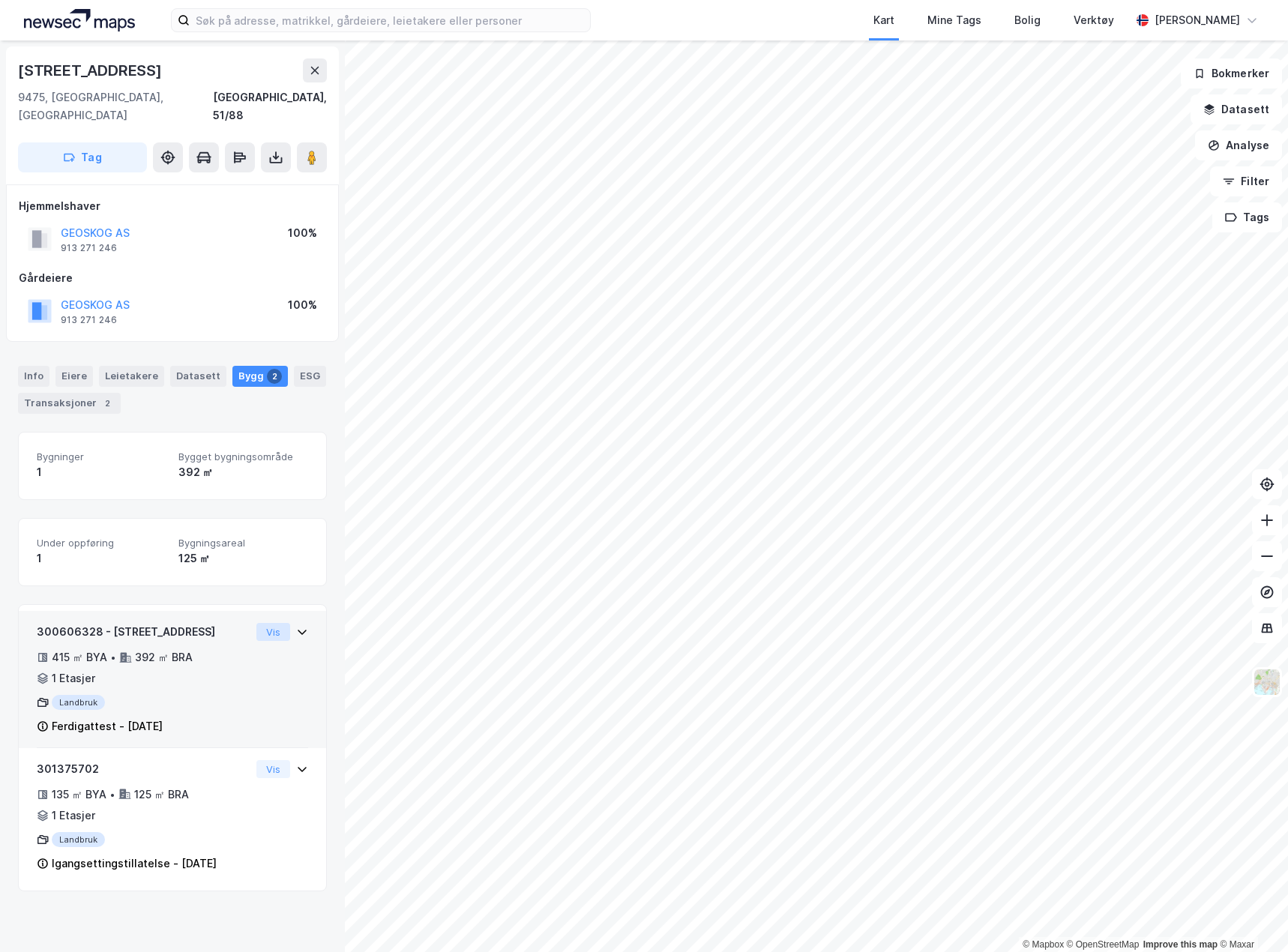
click at [264, 623] on button "Vis" at bounding box center [274, 632] width 34 height 18
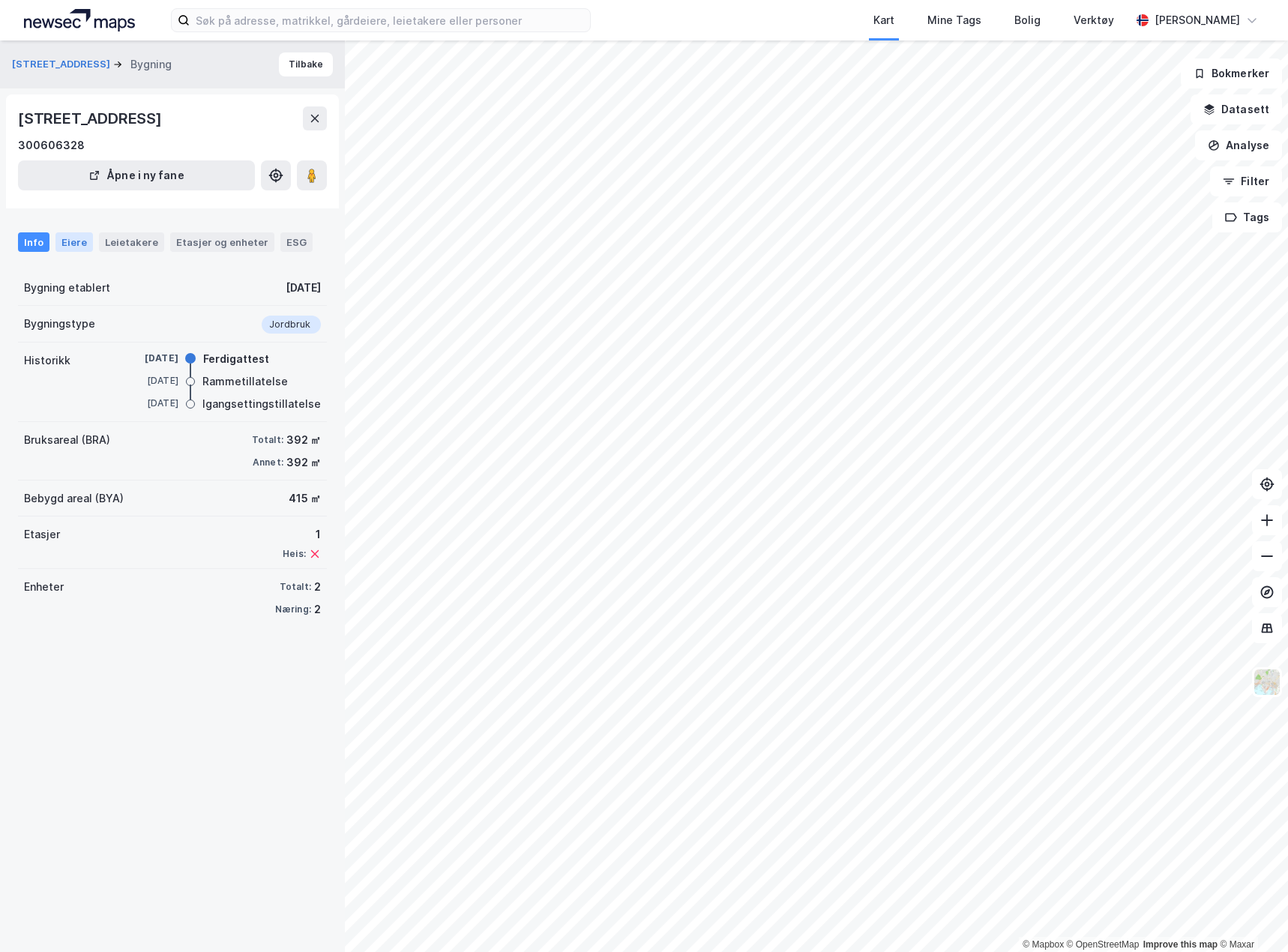
click at [59, 241] on div "Eiere" at bounding box center [74, 241] width 37 height 20
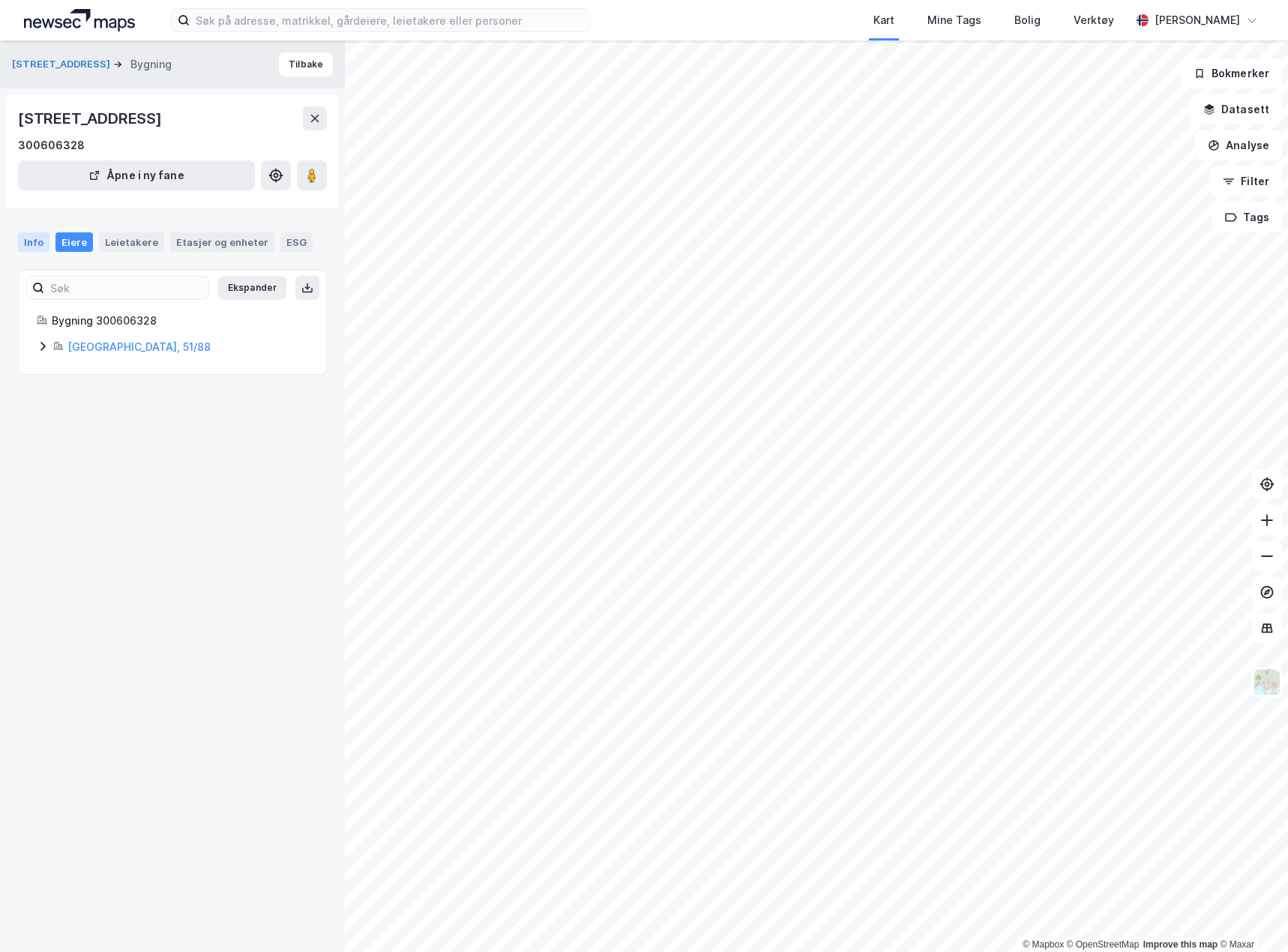
click at [43, 241] on div "Info" at bounding box center [33, 241] width 31 height 20
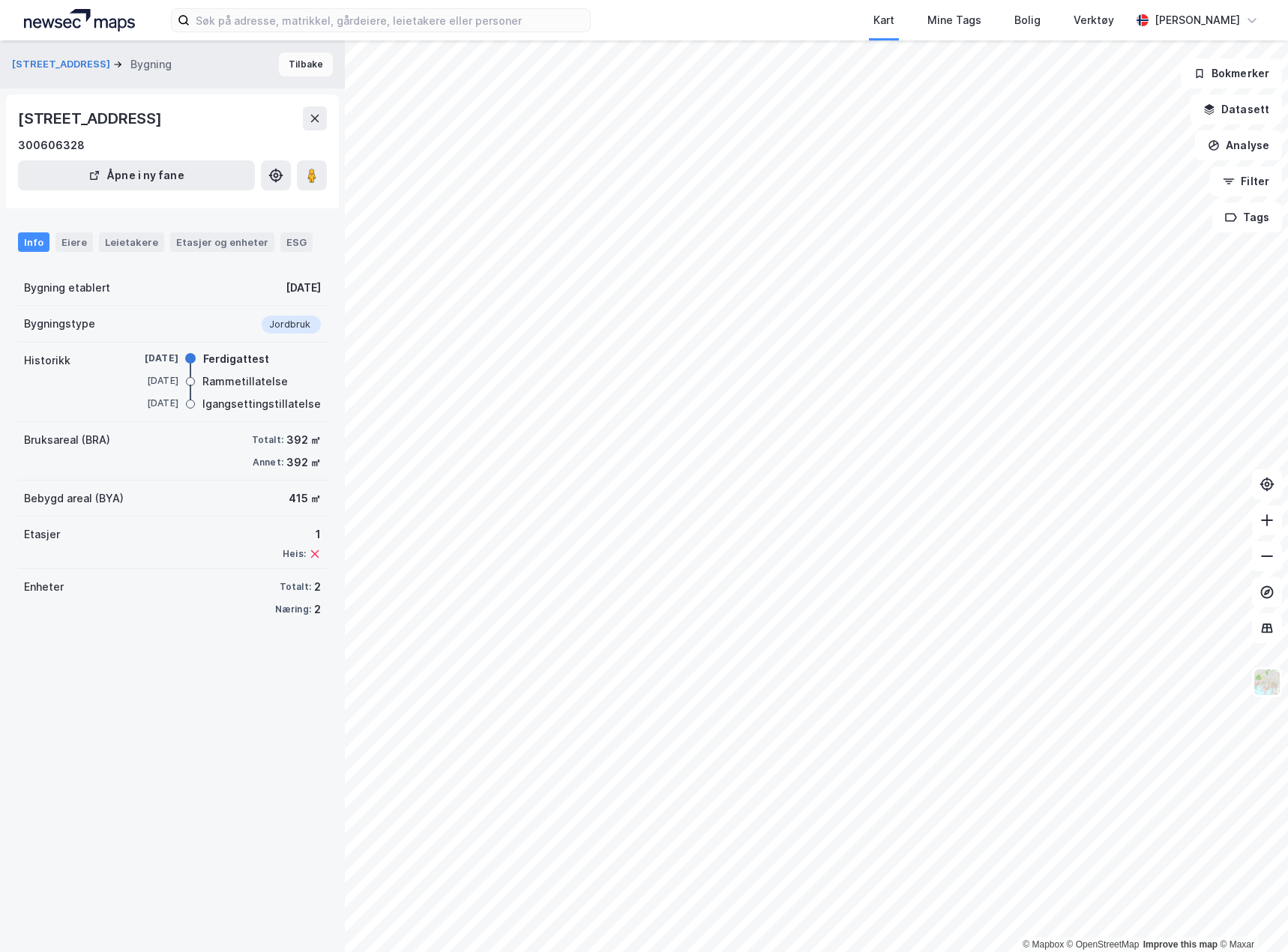
click at [311, 71] on button "Tilbake" at bounding box center [305, 65] width 54 height 24
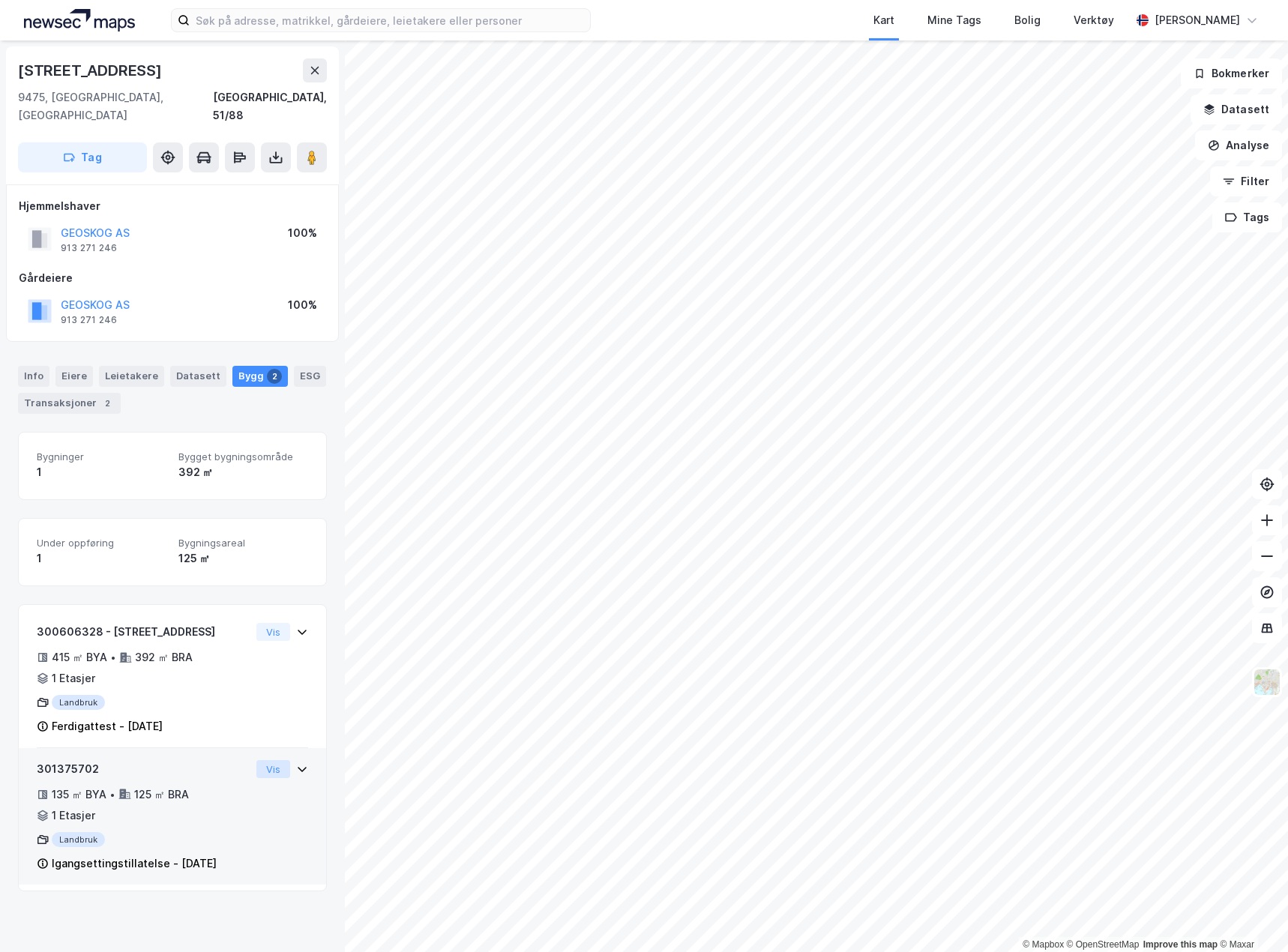
click at [270, 760] on button "Vis" at bounding box center [274, 768] width 34 height 18
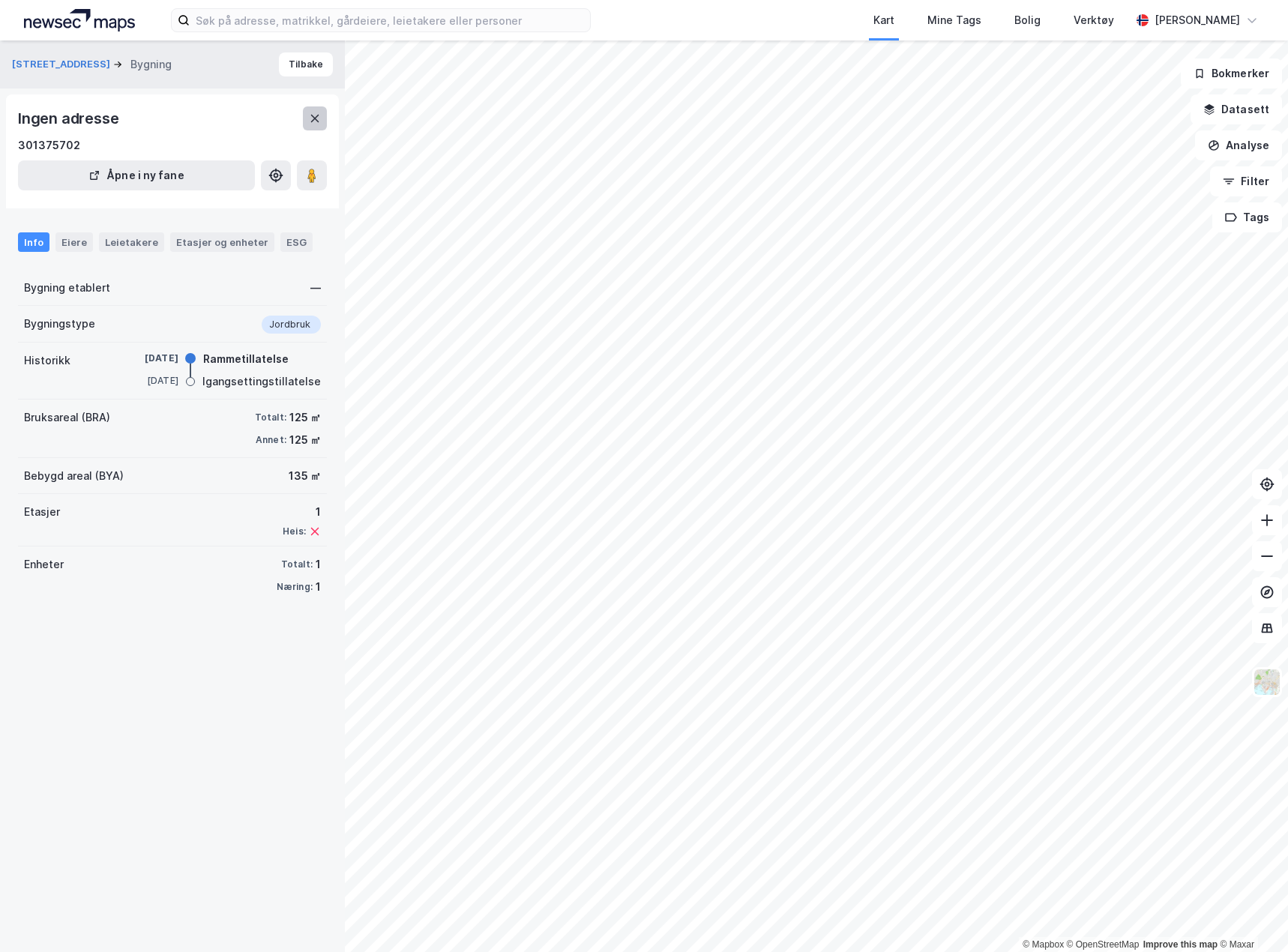
click at [303, 118] on button at bounding box center [315, 118] width 24 height 24
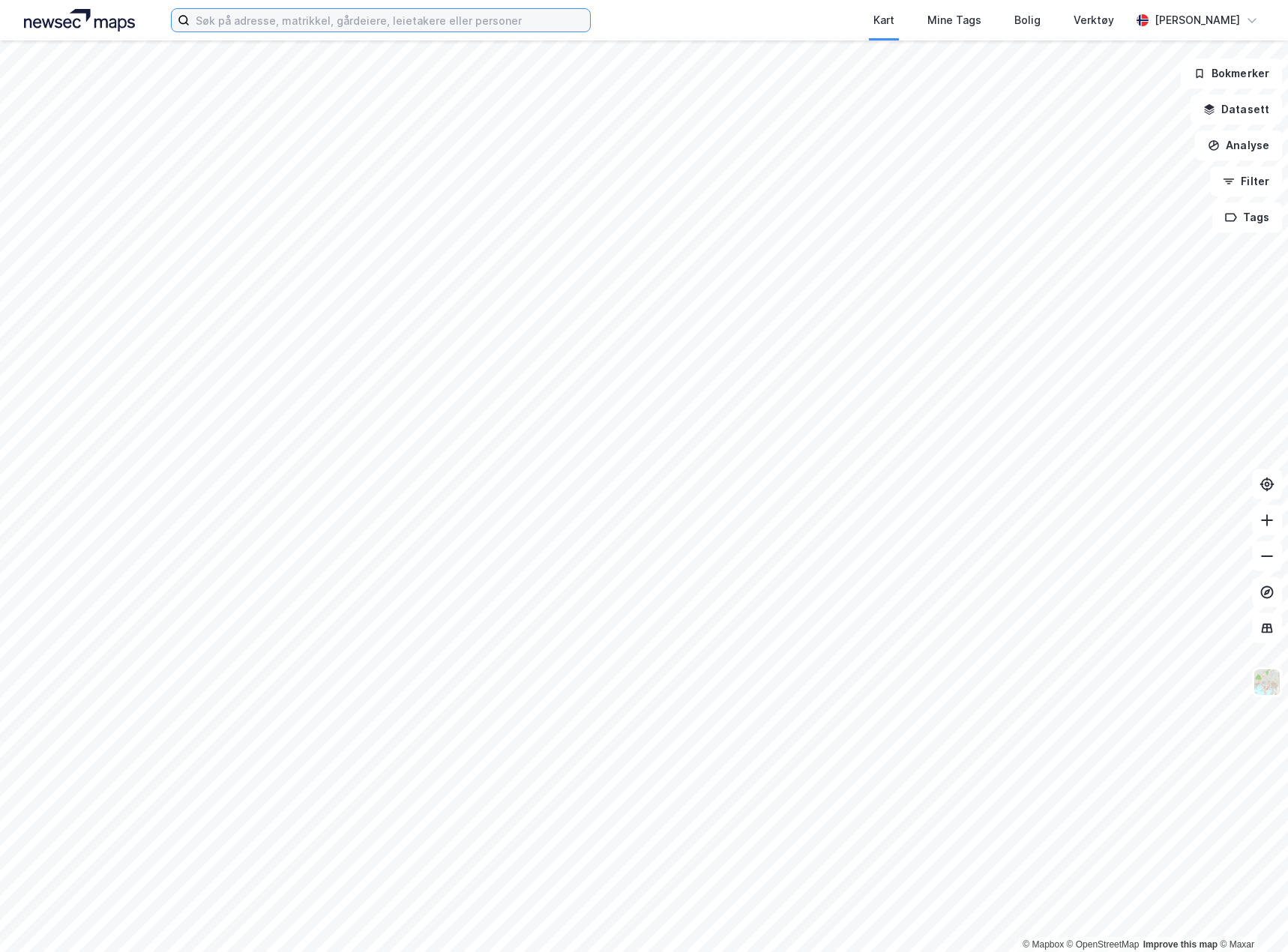
click at [257, 16] on input at bounding box center [389, 20] width 400 height 22
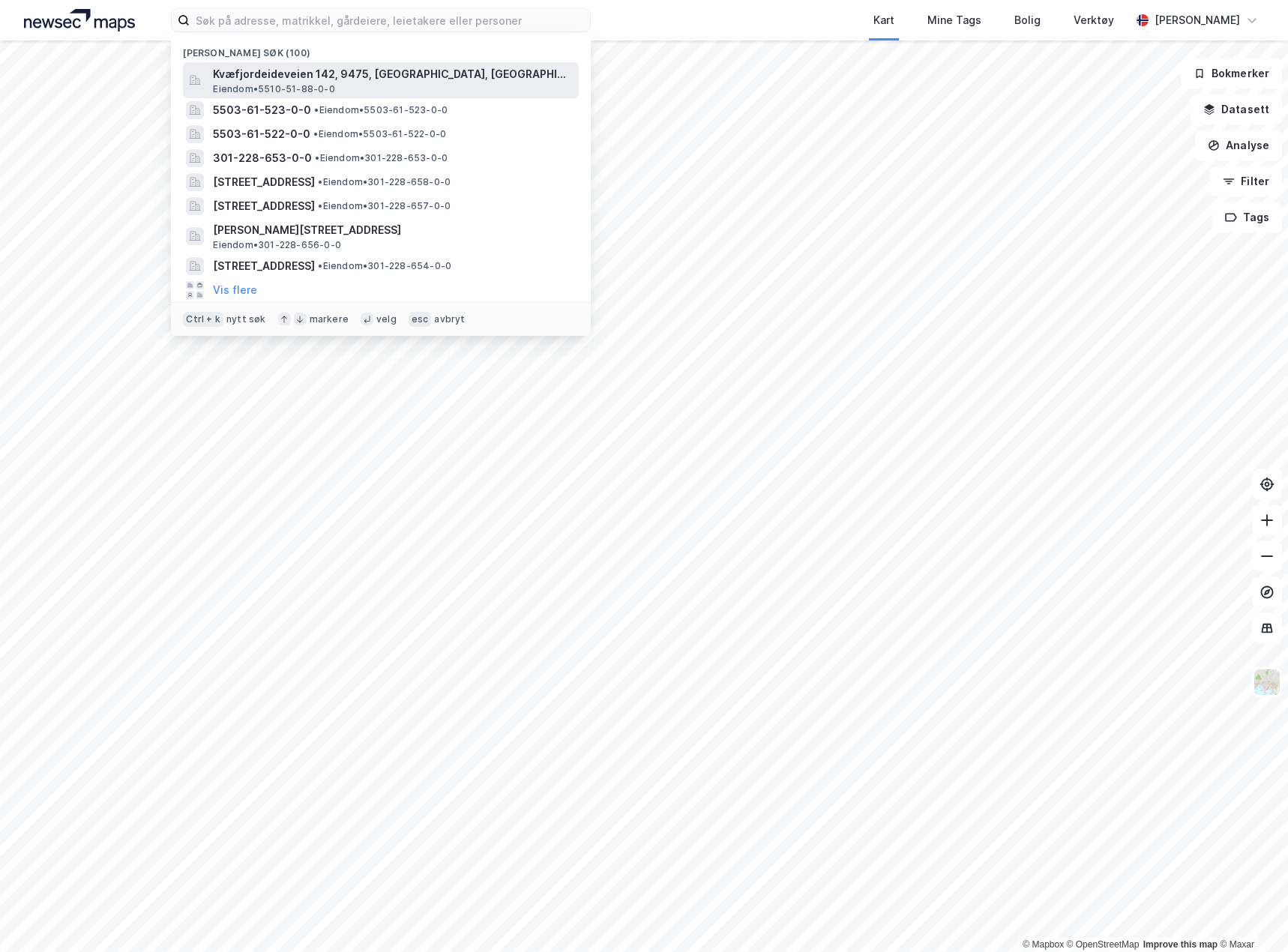
click at [236, 64] on div "Kvæfjordeideveien 142, 9475, BORKENES, KVÆFJORD Eiendom • 5510-51-88-0-0" at bounding box center [381, 80] width 396 height 36
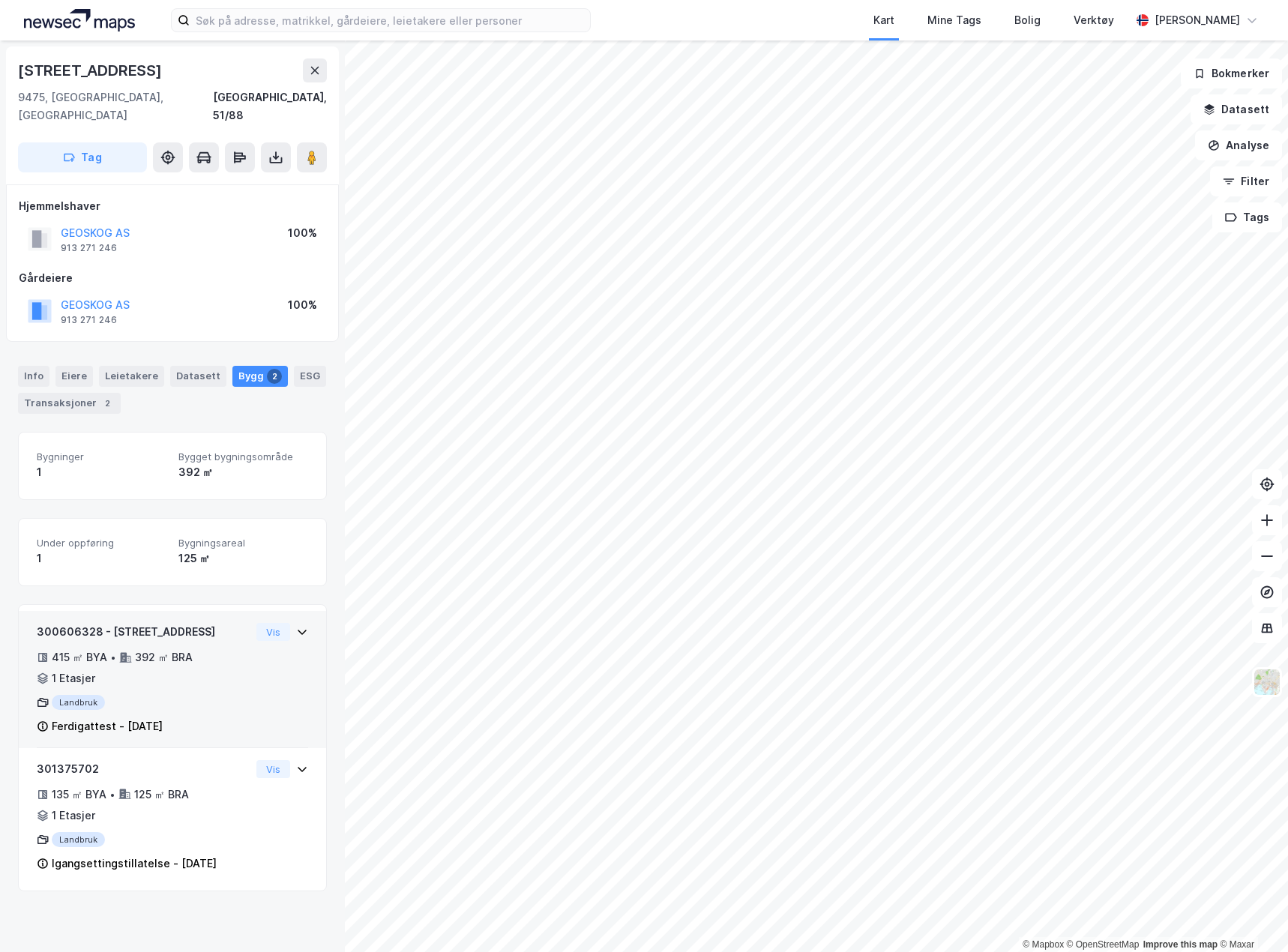
click at [289, 623] on div "Vis" at bounding box center [282, 632] width 52 height 18
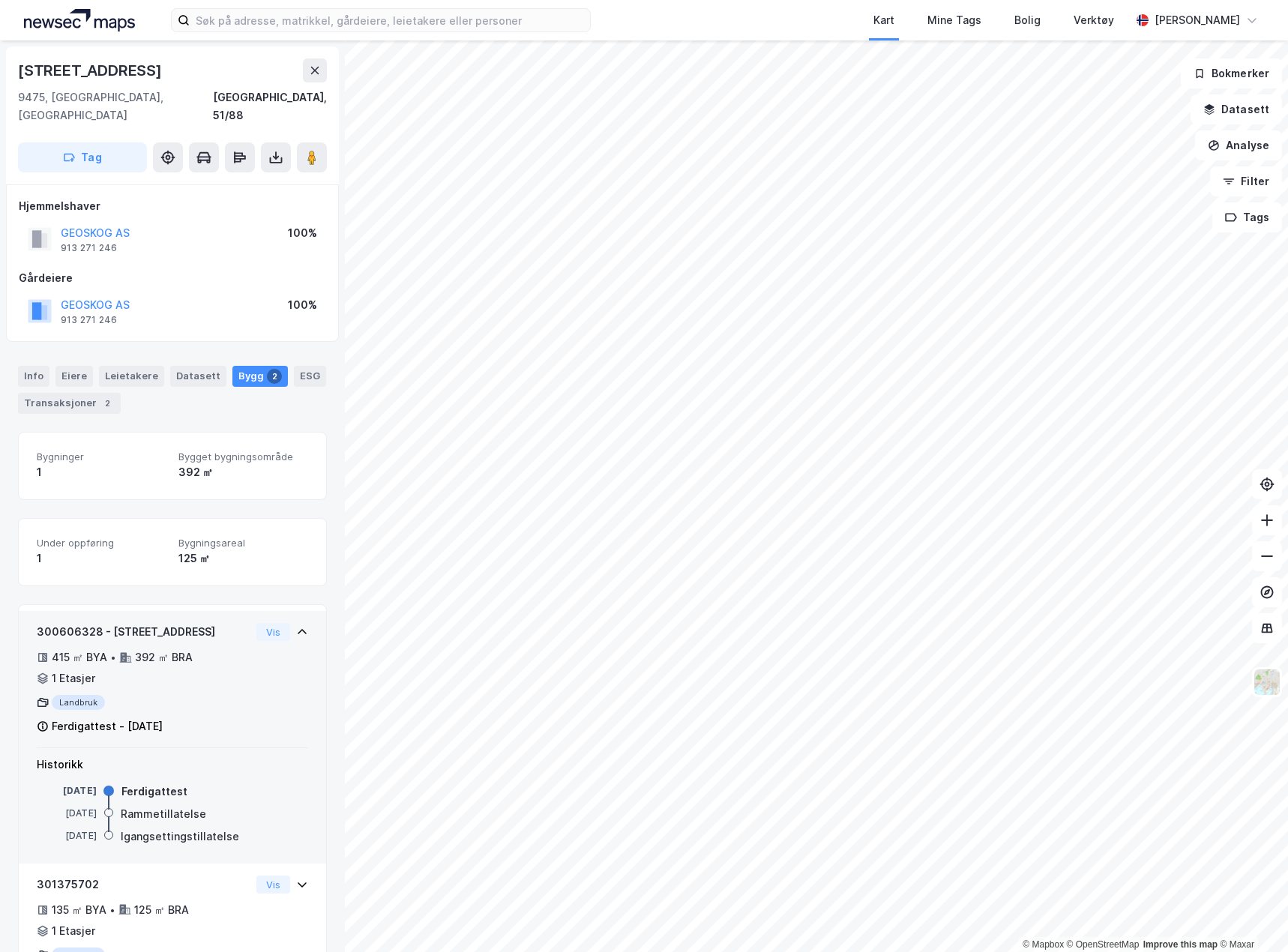
scroll to position [54, 0]
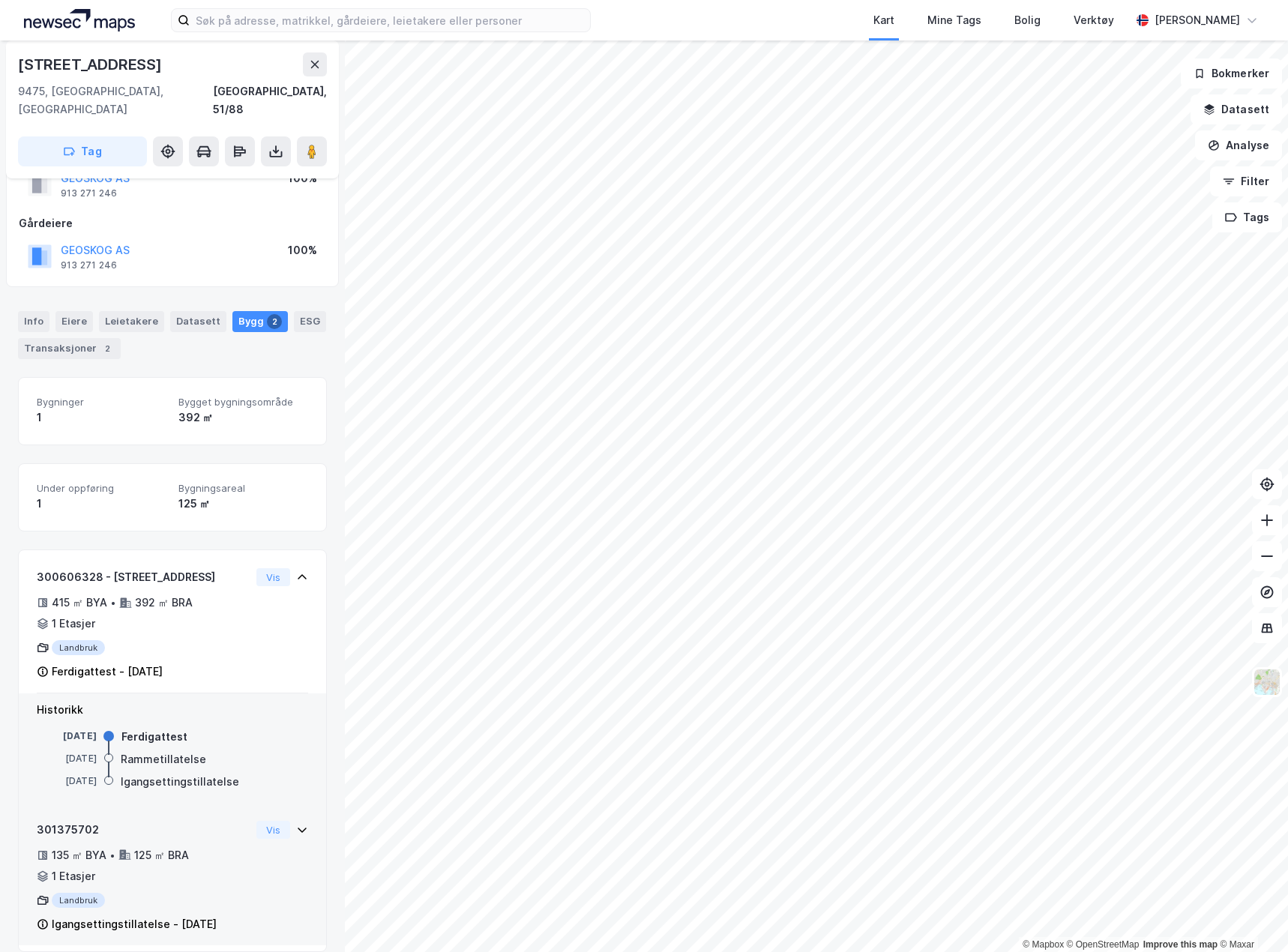
click at [296, 824] on icon at bounding box center [302, 830] width 12 height 12
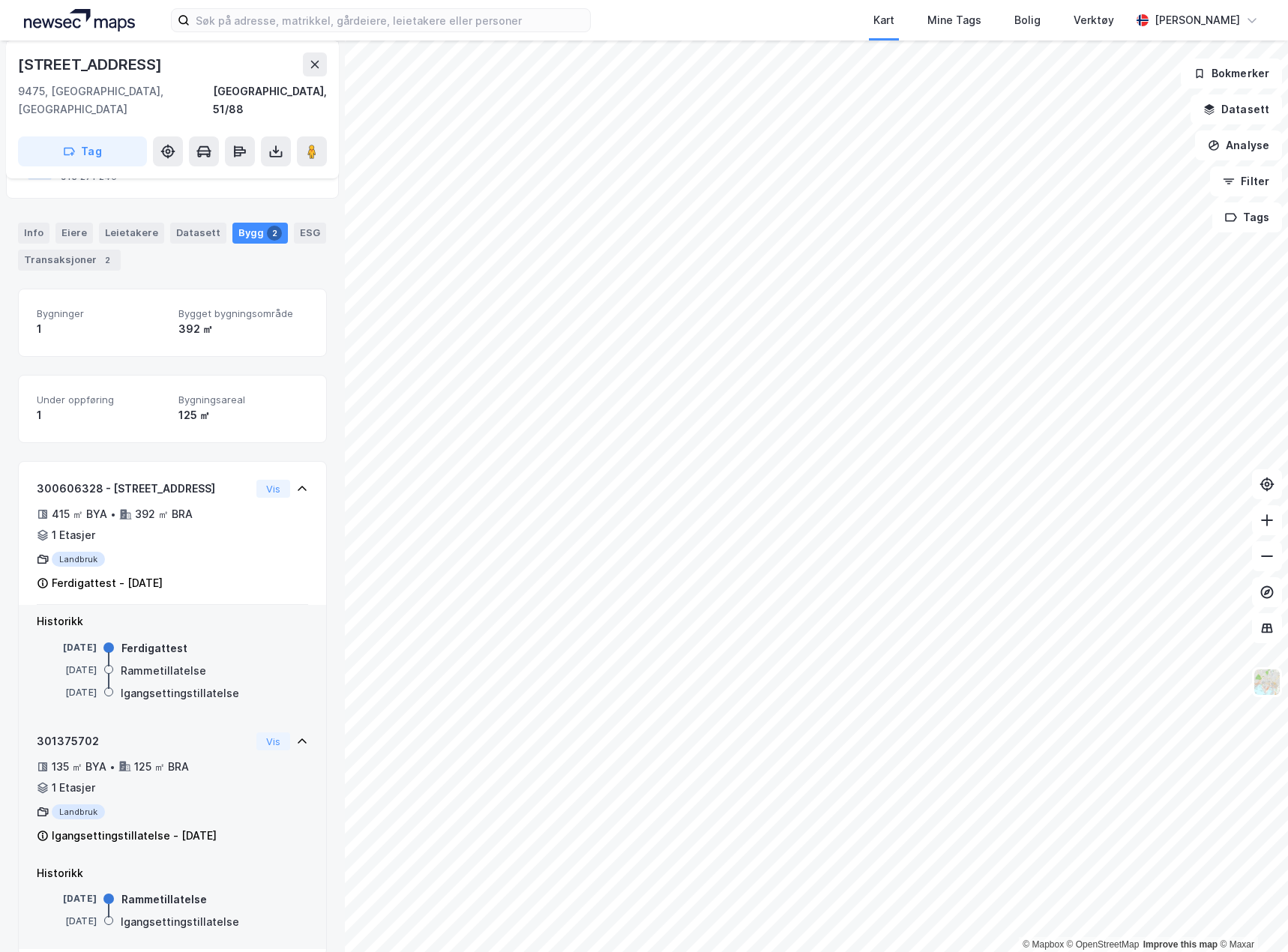
scroll to position [147, 0]
